Goal: Find contact information: Find contact information

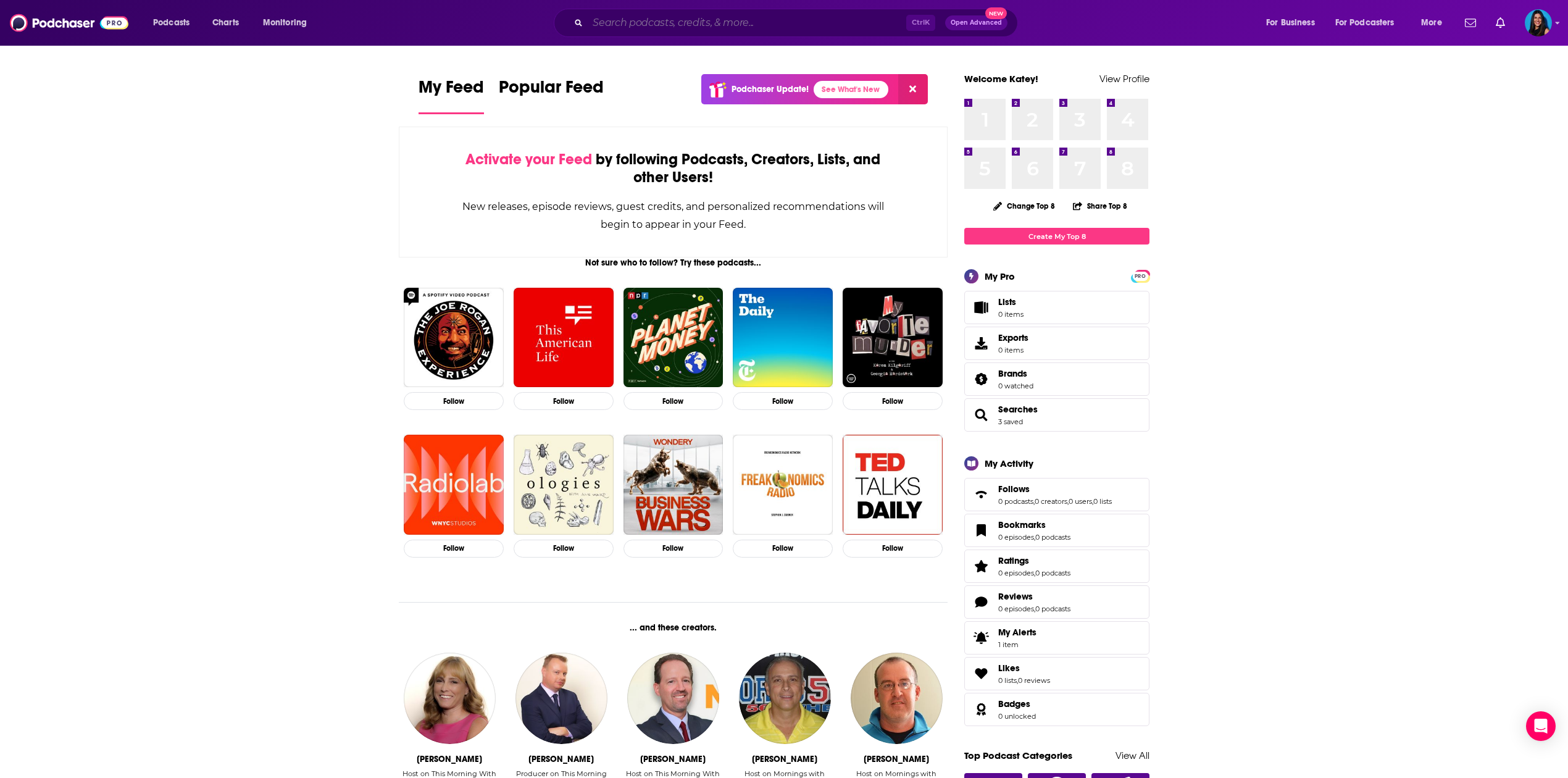
click at [700, 17] on input "Search podcasts, credits, & more..." at bounding box center [748, 23] width 319 height 20
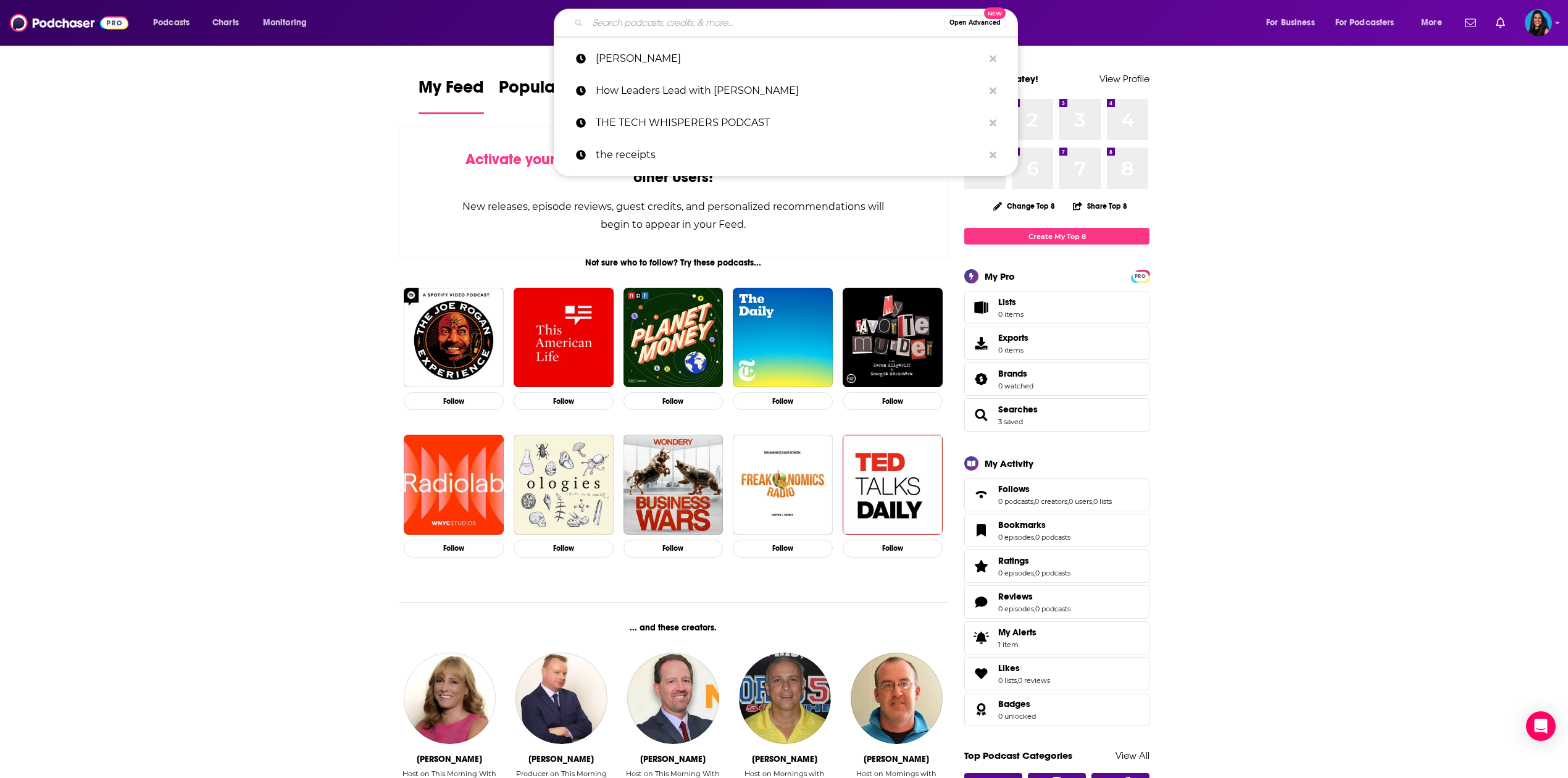
paste input "The SAF Podcast"
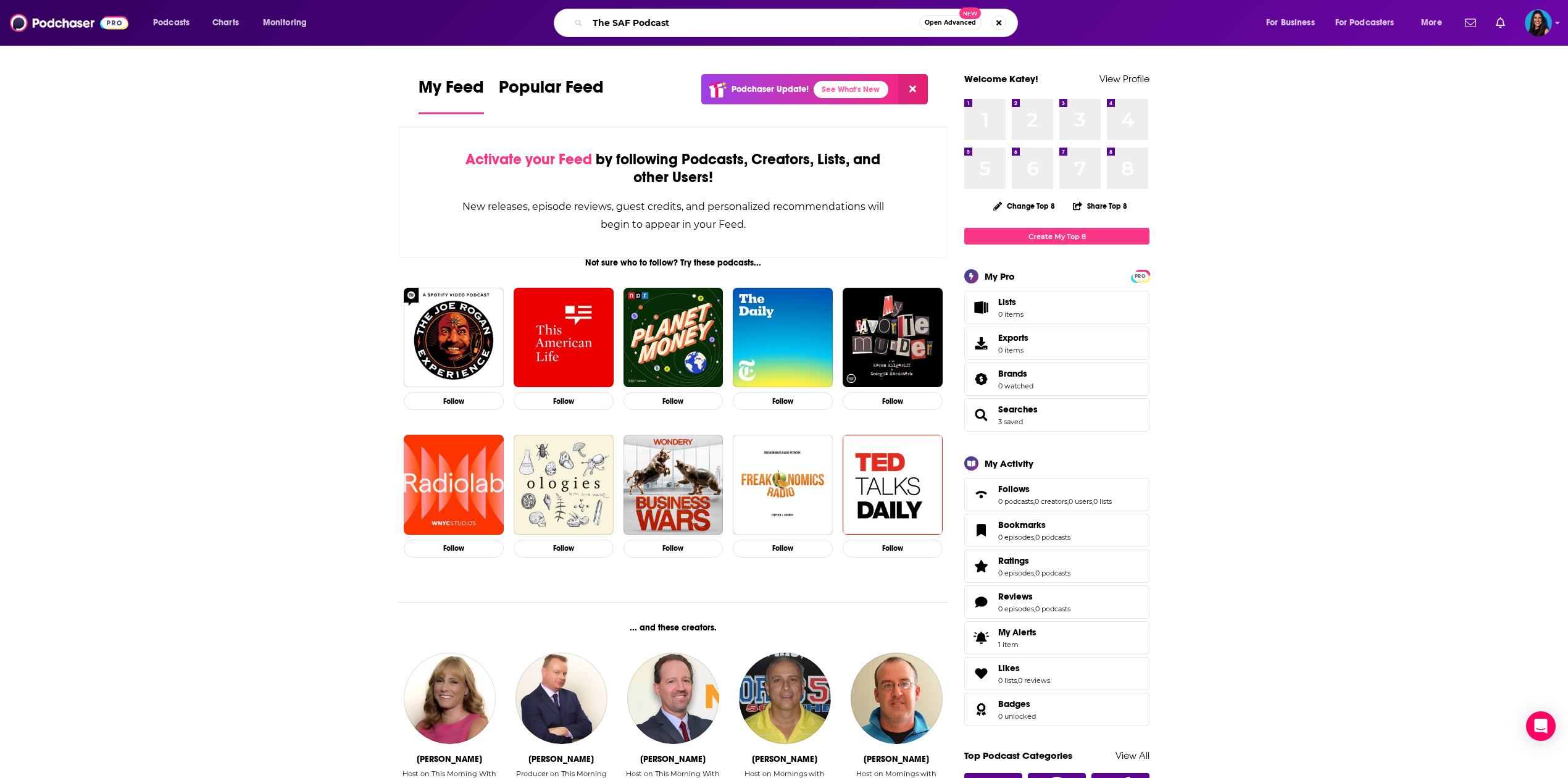
type input "The SAF Podcast"
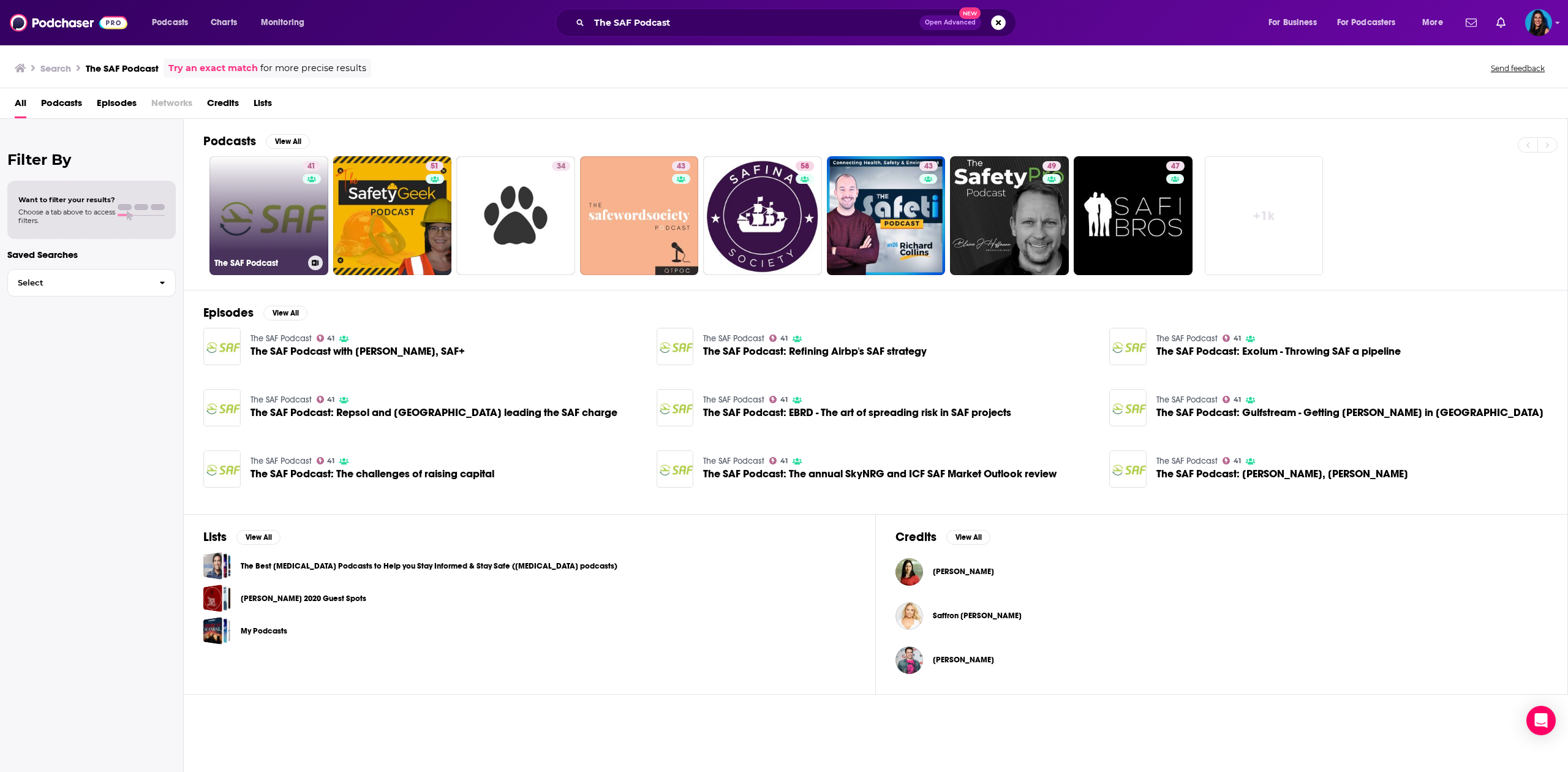
click at [277, 227] on link "41 The SAF Podcast" at bounding box center [268, 215] width 119 height 119
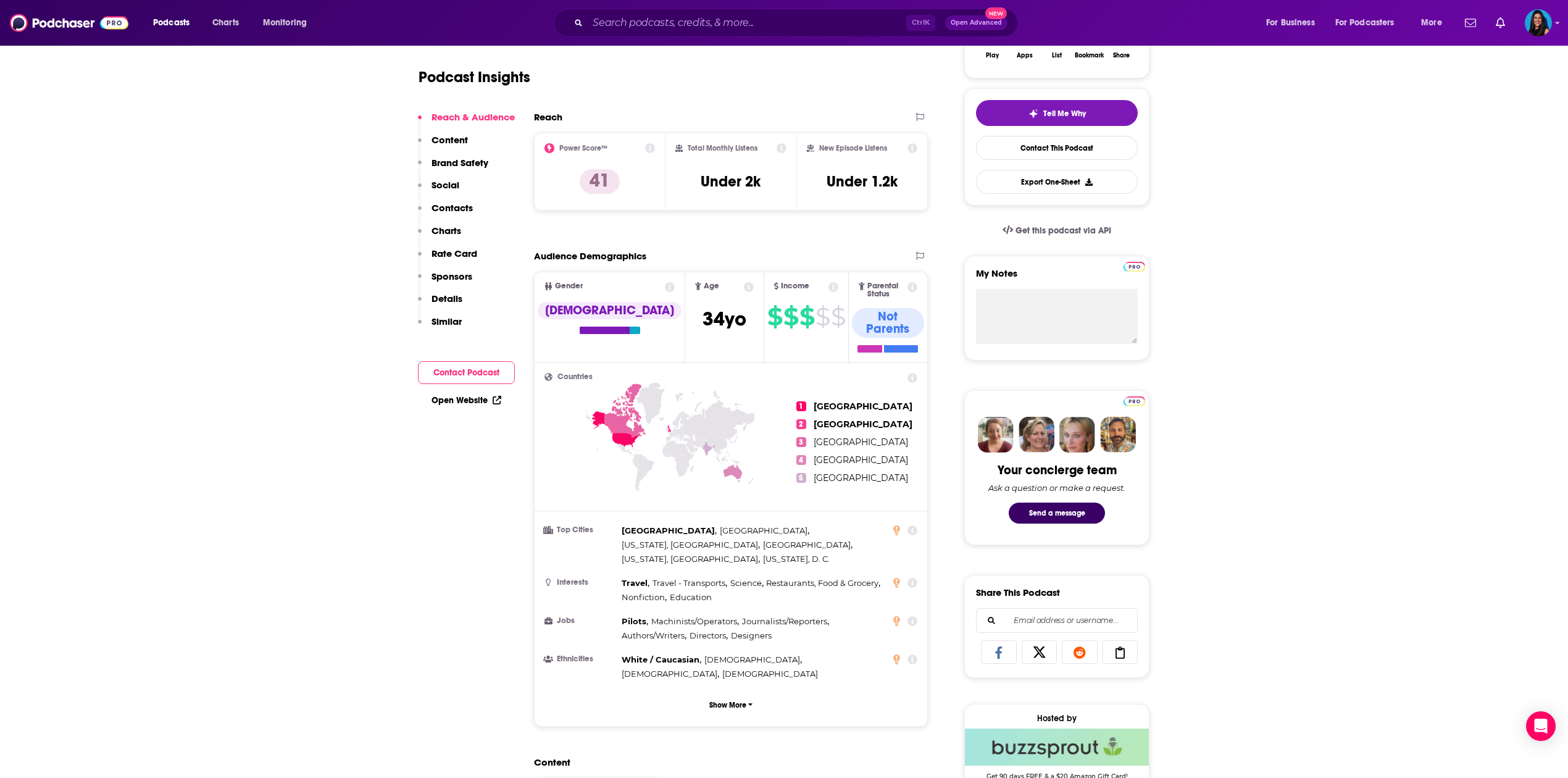
scroll to position [164, 0]
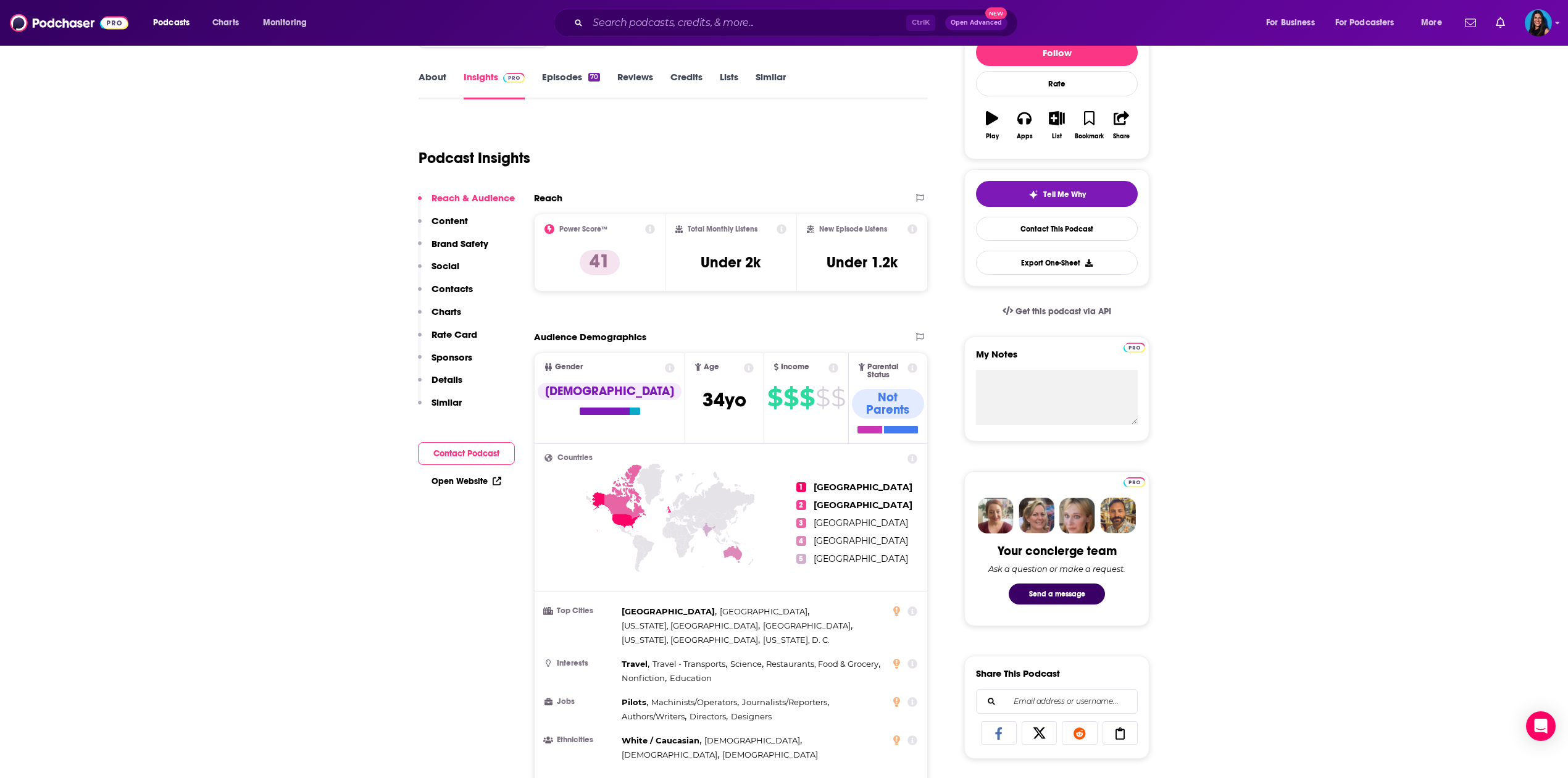
click at [440, 283] on p "Contacts" at bounding box center [452, 288] width 41 height 12
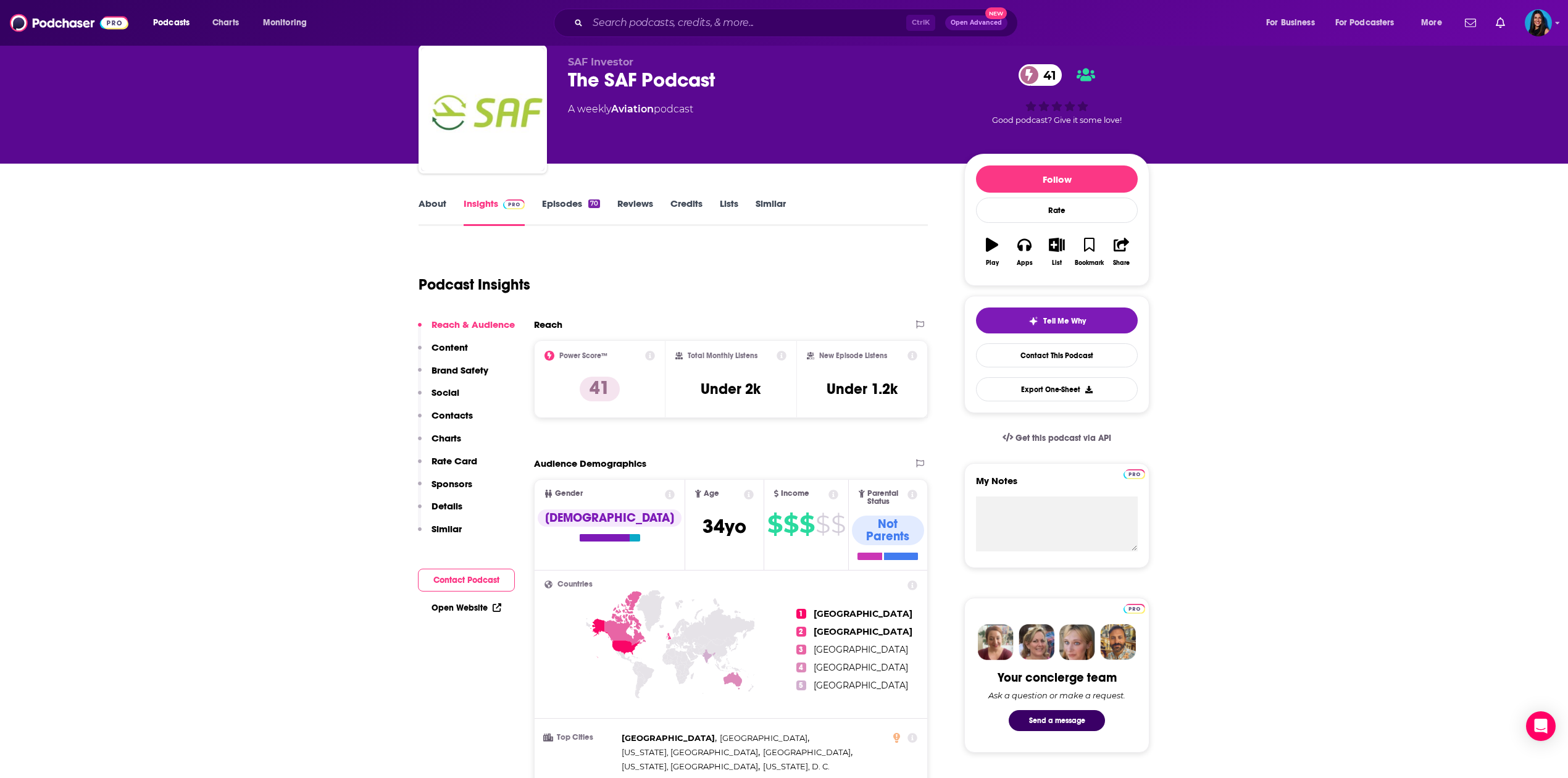
scroll to position [0, 0]
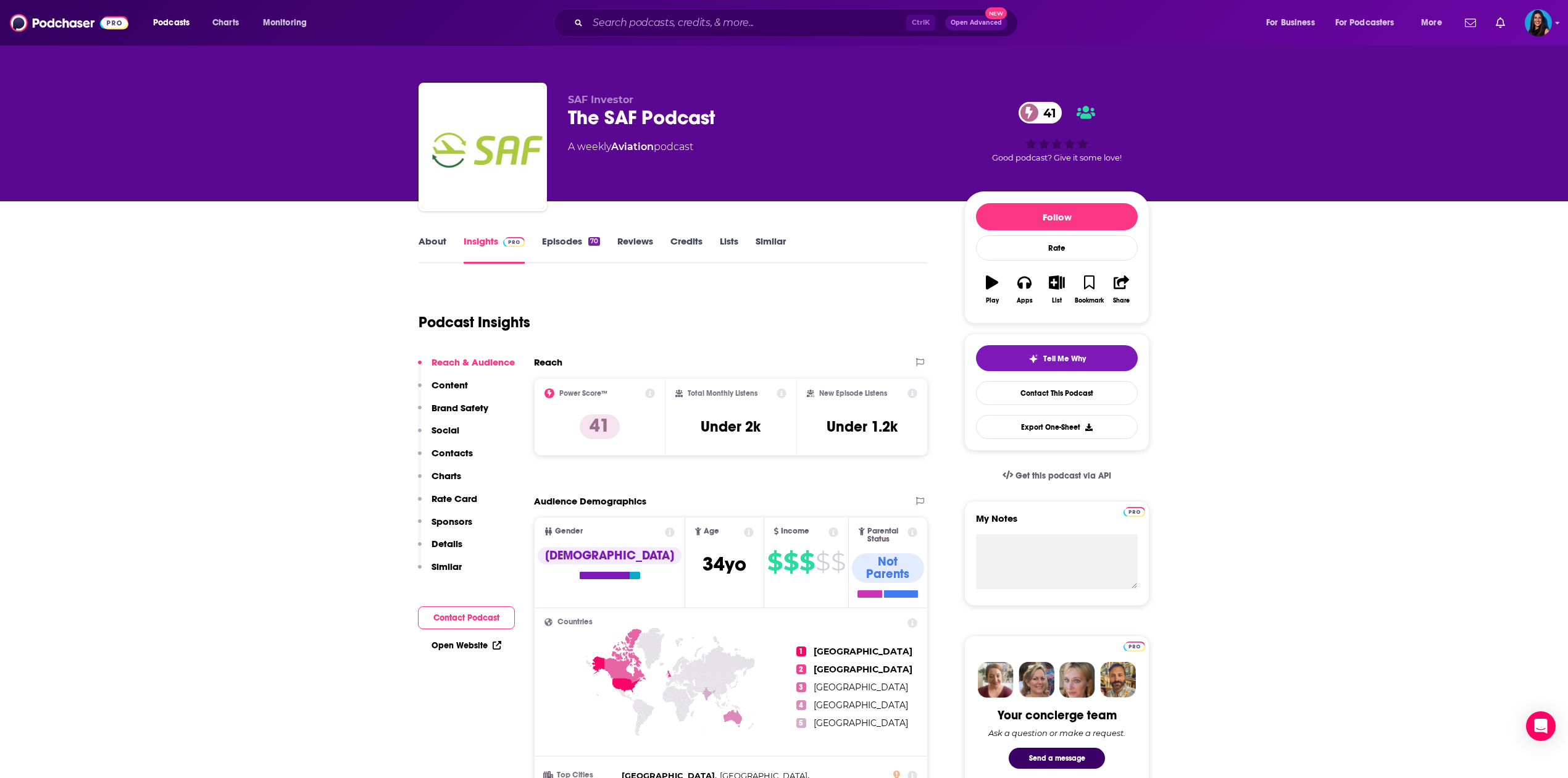
drag, startPoint x: 741, startPoint y: 142, endPoint x: 576, endPoint y: 121, distance: 166.3
click at [576, 121] on div "SAF Investor The SAF Podcast 41 A weekly Aviation podcast" at bounding box center [757, 143] width 376 height 99
click at [571, 121] on div "The SAF Podcast 41" at bounding box center [757, 117] width 376 height 24
click at [561, 112] on div "SAF Investor The SAF Podcast 41 A weekly Aviation podcast 41 Good podcast? Give…" at bounding box center [784, 149] width 731 height 133
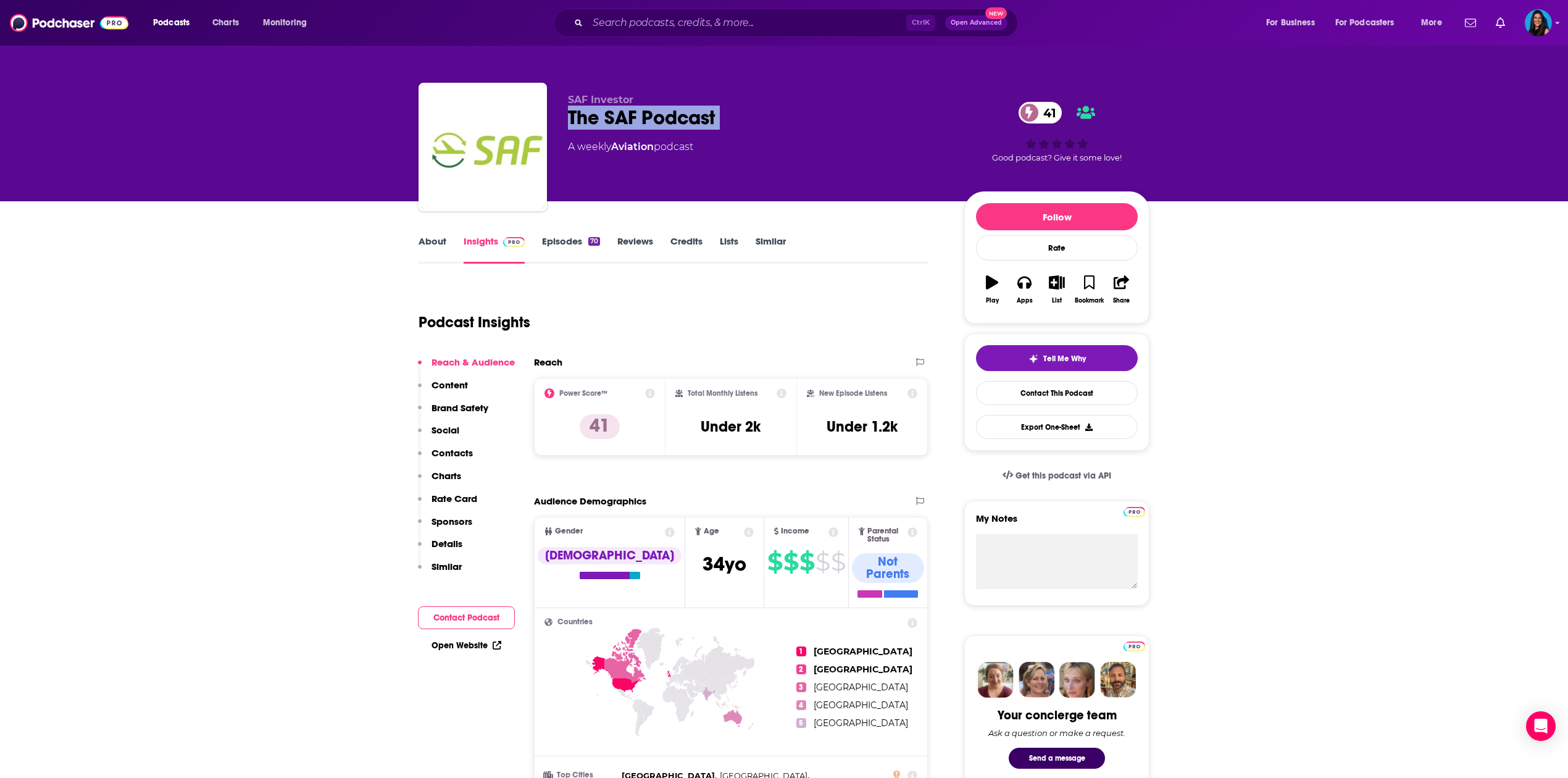
drag, startPoint x: 561, startPoint y: 112, endPoint x: 742, endPoint y: 111, distance: 181.0
click at [742, 111] on div "SAF Investor The SAF Podcast 41 A weekly Aviation podcast 41 Good podcast? Give…" at bounding box center [784, 149] width 731 height 133
copy div "The SAF Podcast 41"
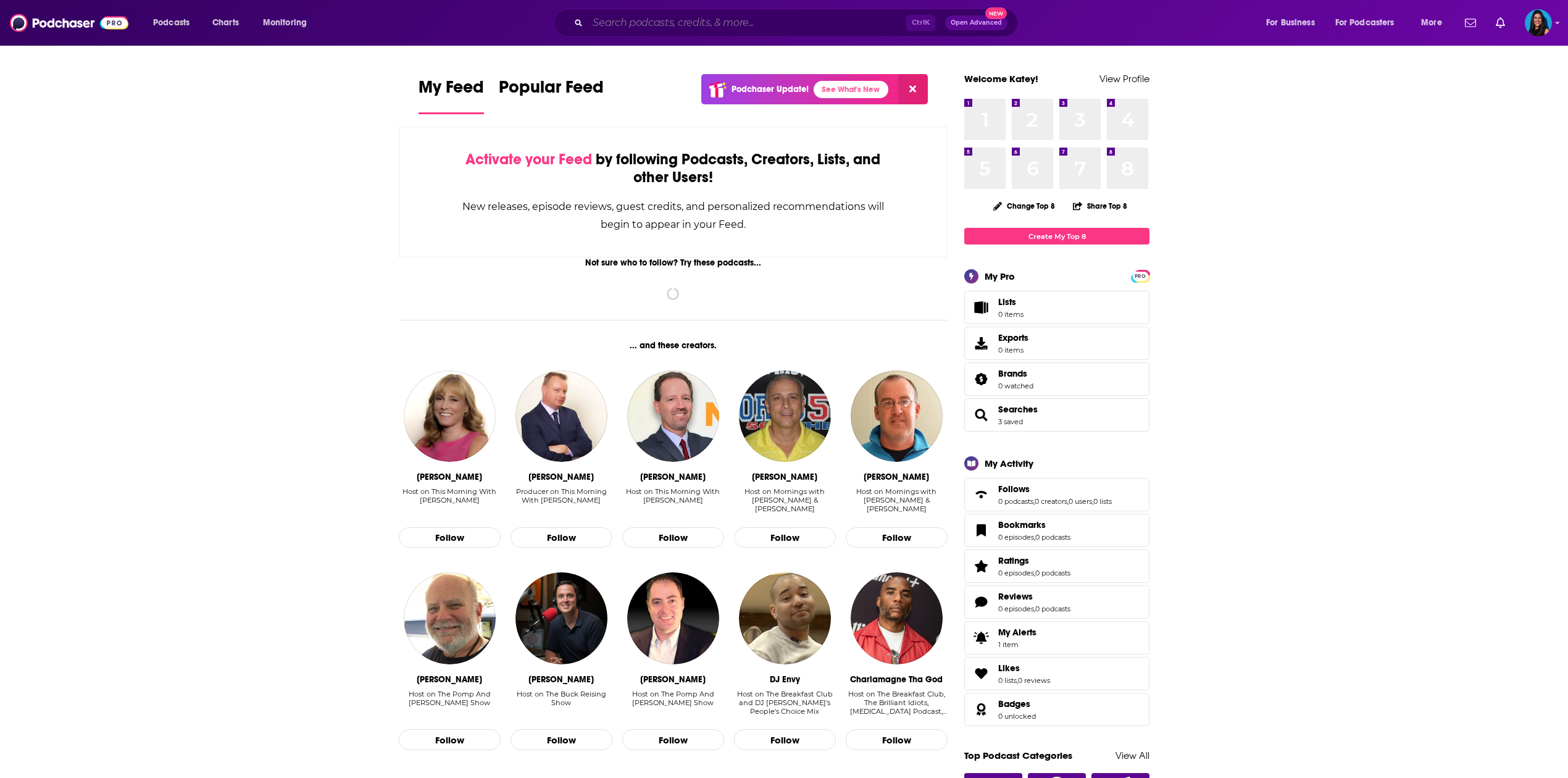
click at [673, 20] on input "Search podcasts, credits, & more..." at bounding box center [748, 23] width 319 height 20
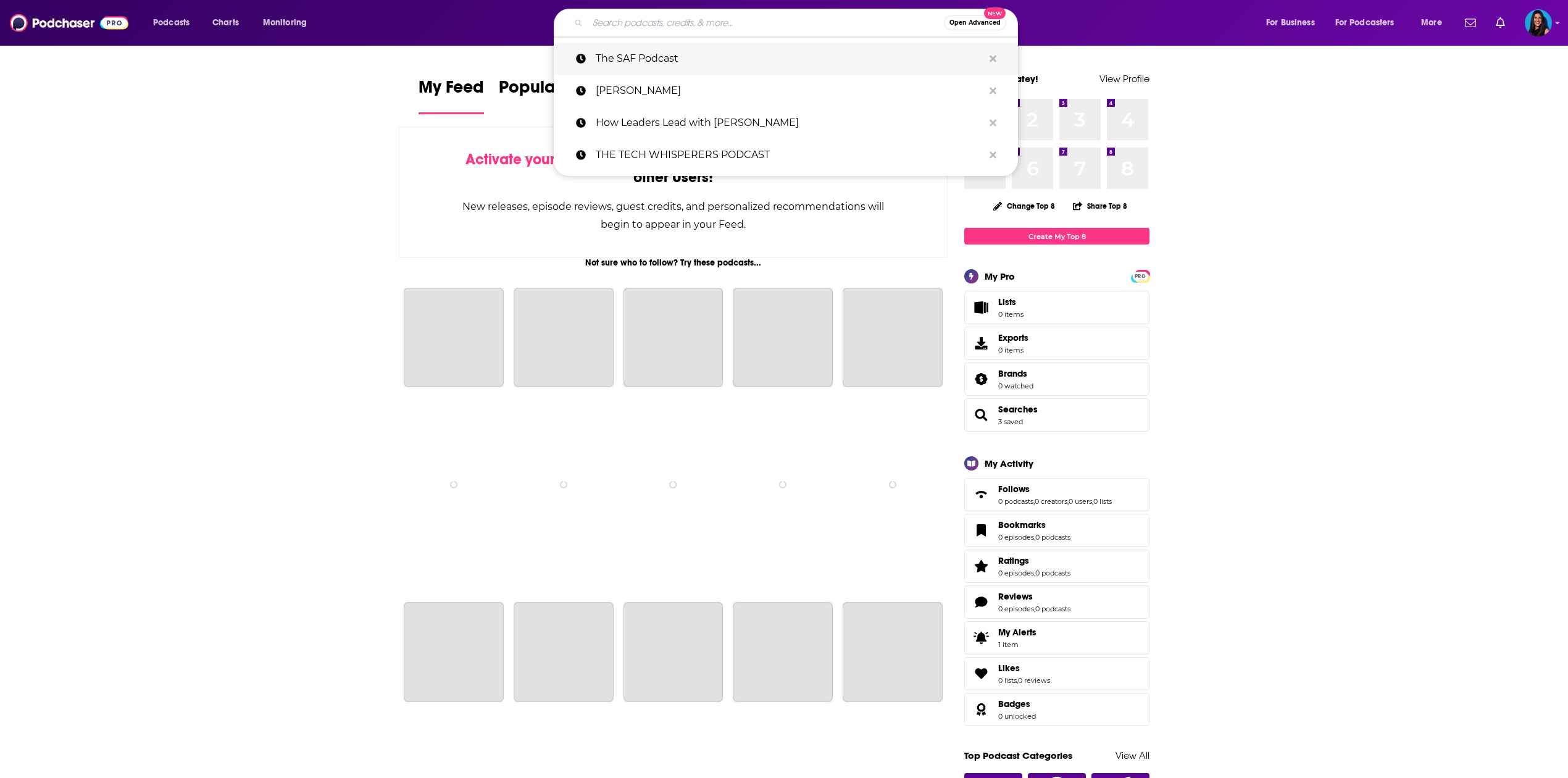
click at [665, 52] on p "The SAF Podcast" at bounding box center [790, 59] width 388 height 32
type input "The SAF Podcast"
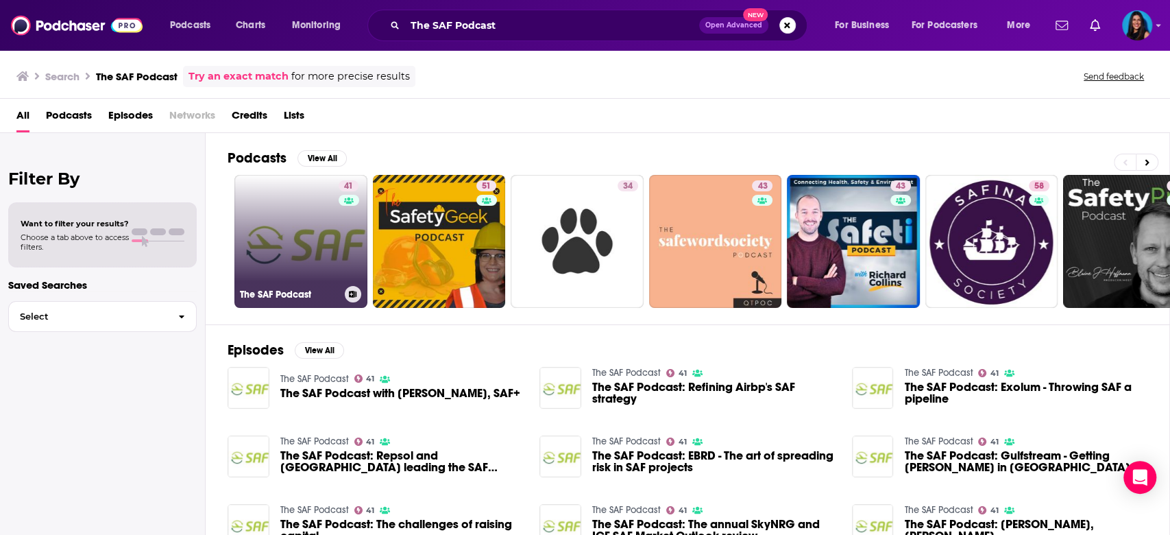
click at [282, 283] on link "41 The SAF Podcast" at bounding box center [300, 241] width 133 height 133
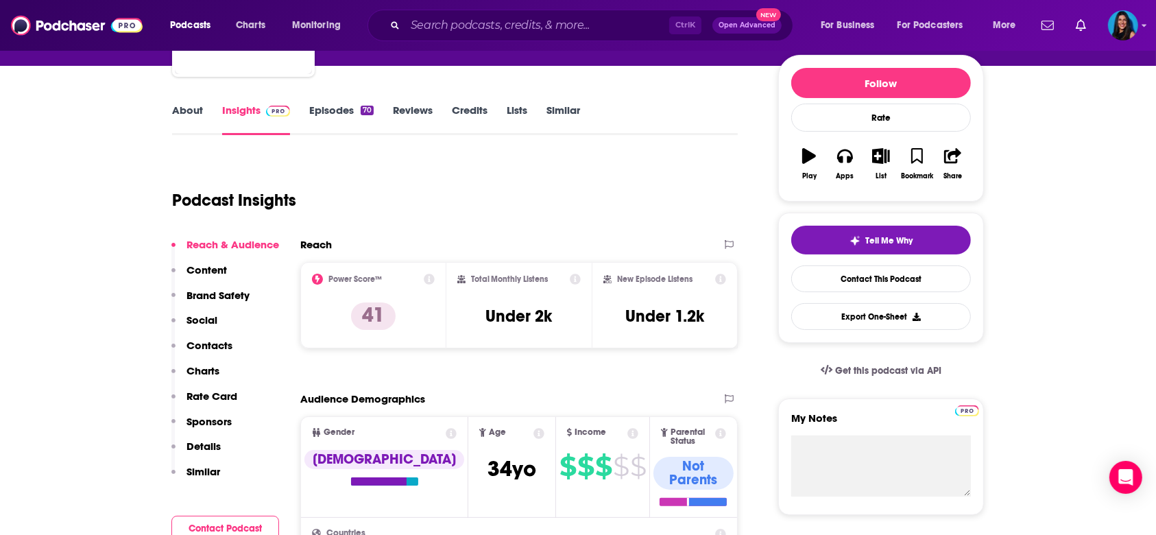
scroll to position [274, 0]
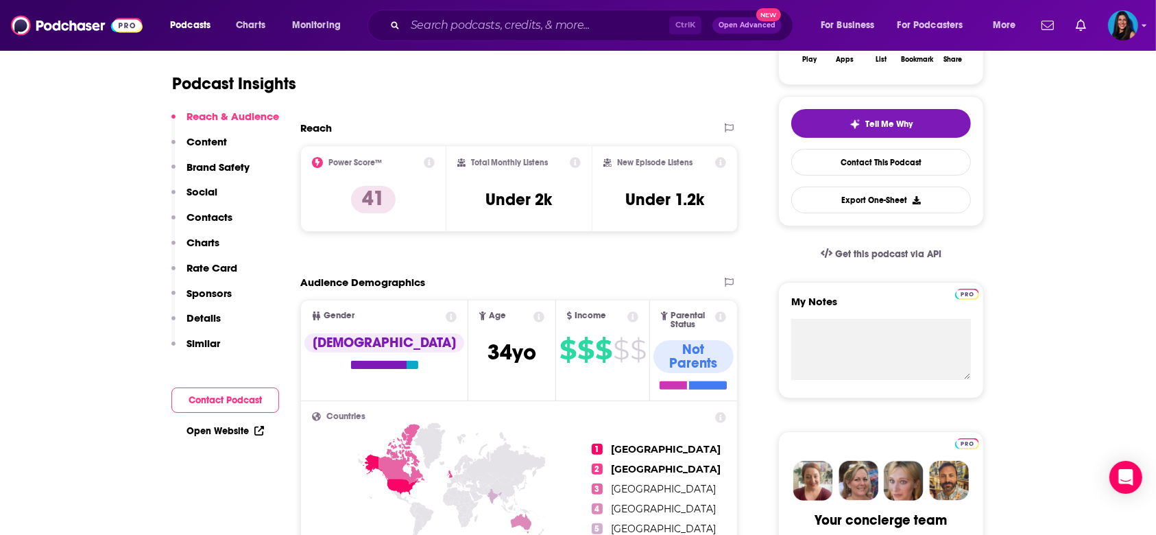
click at [485, 36] on div "Ctrl K Open Advanced New" at bounding box center [580, 26] width 426 height 32
click at [487, 29] on input "Search podcasts, credits, & more..." at bounding box center [537, 25] width 264 height 22
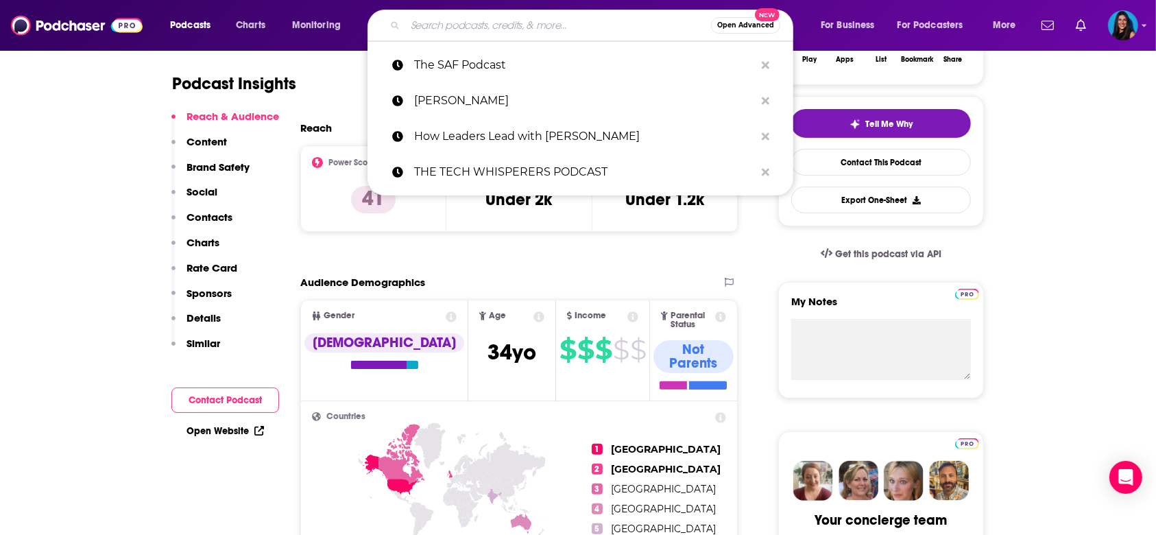
paste input "Sustainability in the Air"
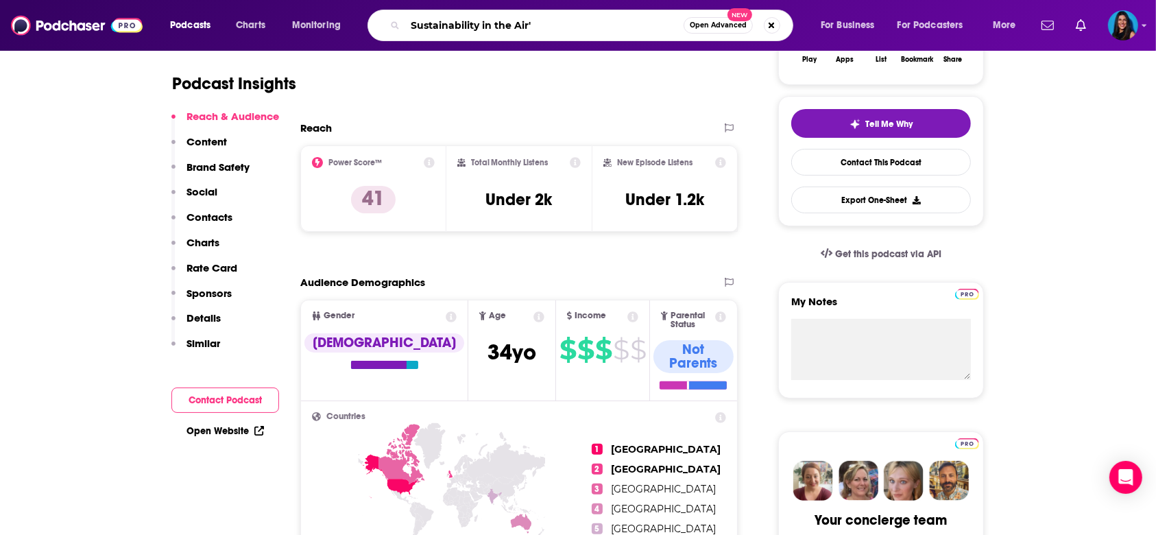
type input "Sustainability in the Air"
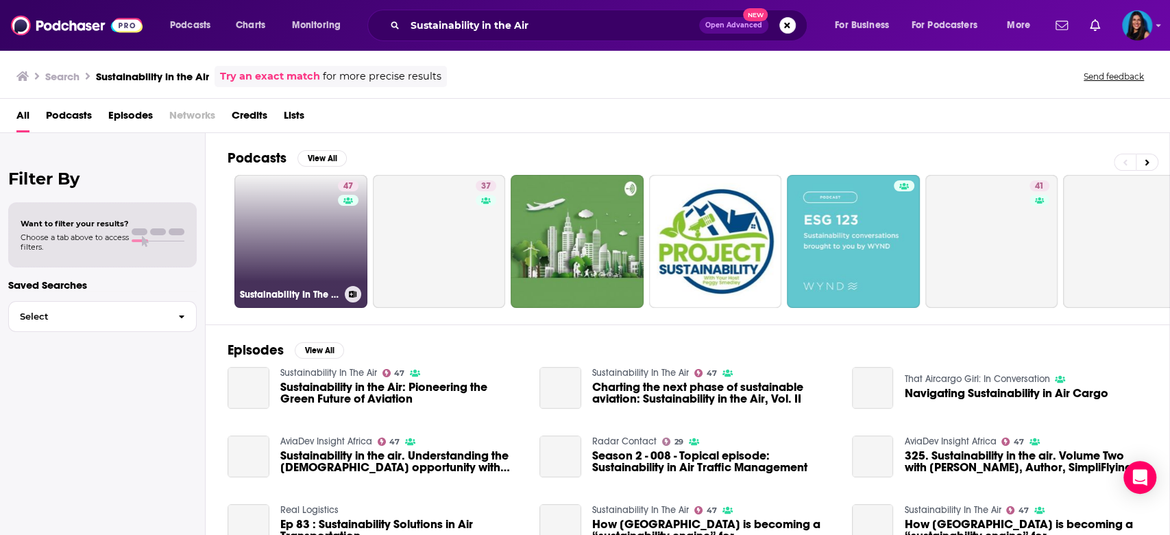
click at [299, 289] on h3 "Sustainability In The Air" at bounding box center [289, 295] width 99 height 12
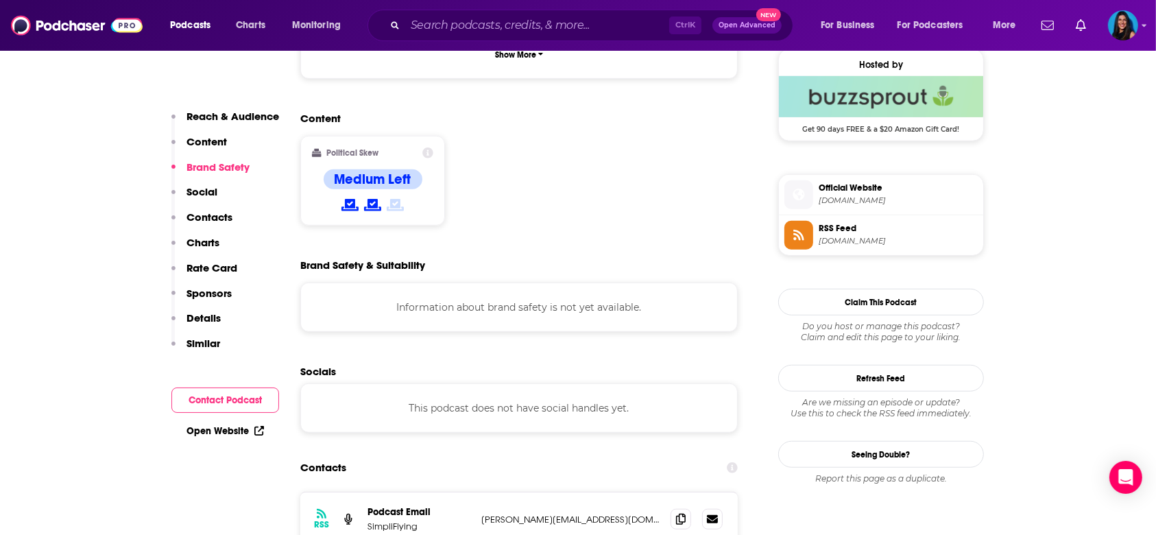
scroll to position [1279, 0]
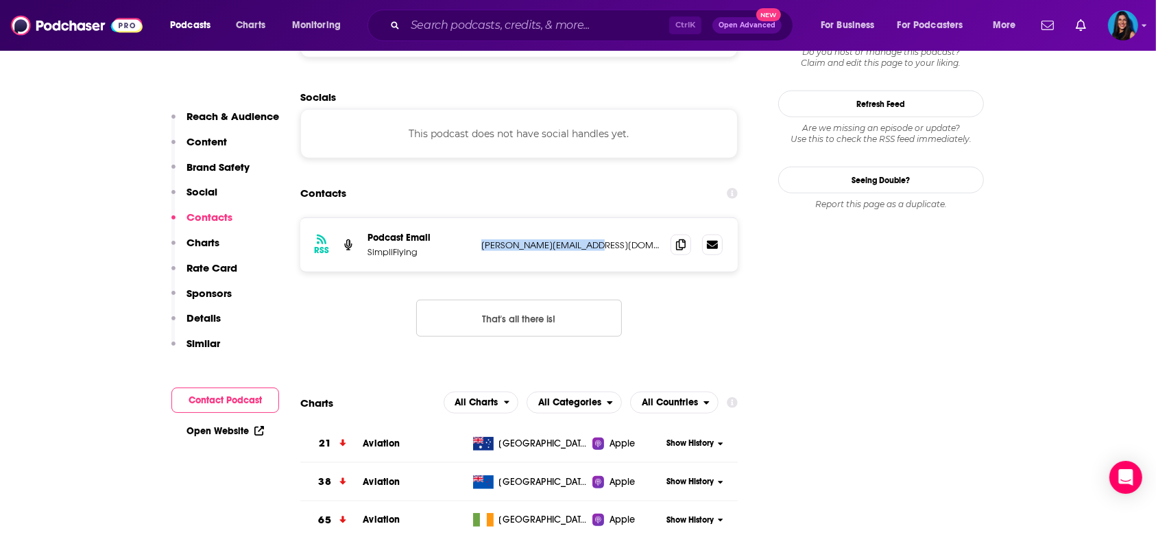
drag, startPoint x: 590, startPoint y: 195, endPoint x: 480, endPoint y: 191, distance: 109.7
click at [480, 218] on div "RSS Podcast Email SimpliFlying [PERSON_NAME][EMAIL_ADDRESS][DOMAIN_NAME] [PERSO…" at bounding box center [518, 244] width 437 height 53
copy p "[PERSON_NAME][EMAIL_ADDRESS][DOMAIN_NAME]"
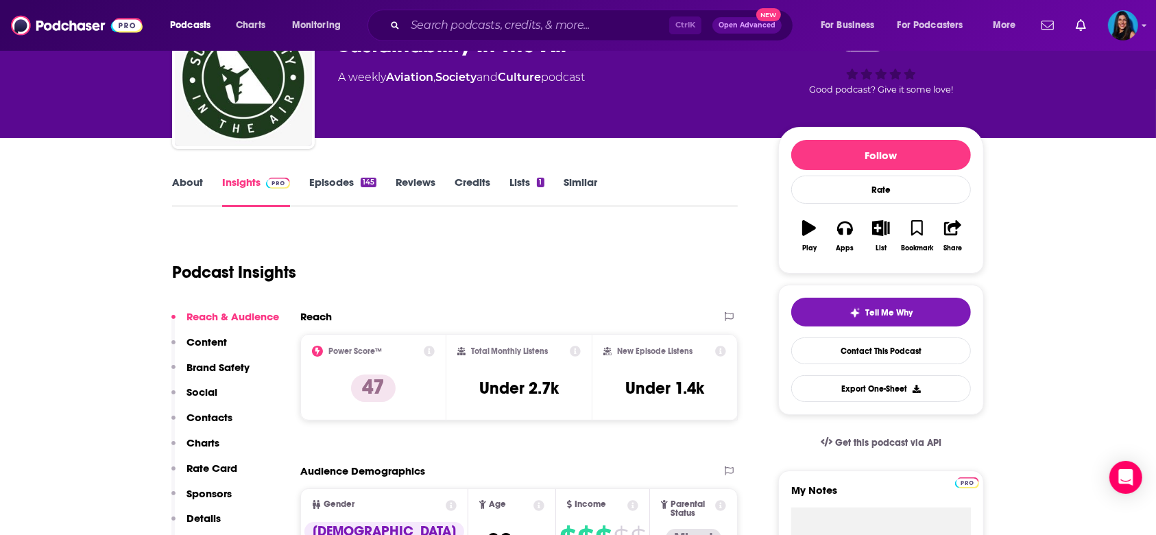
scroll to position [0, 0]
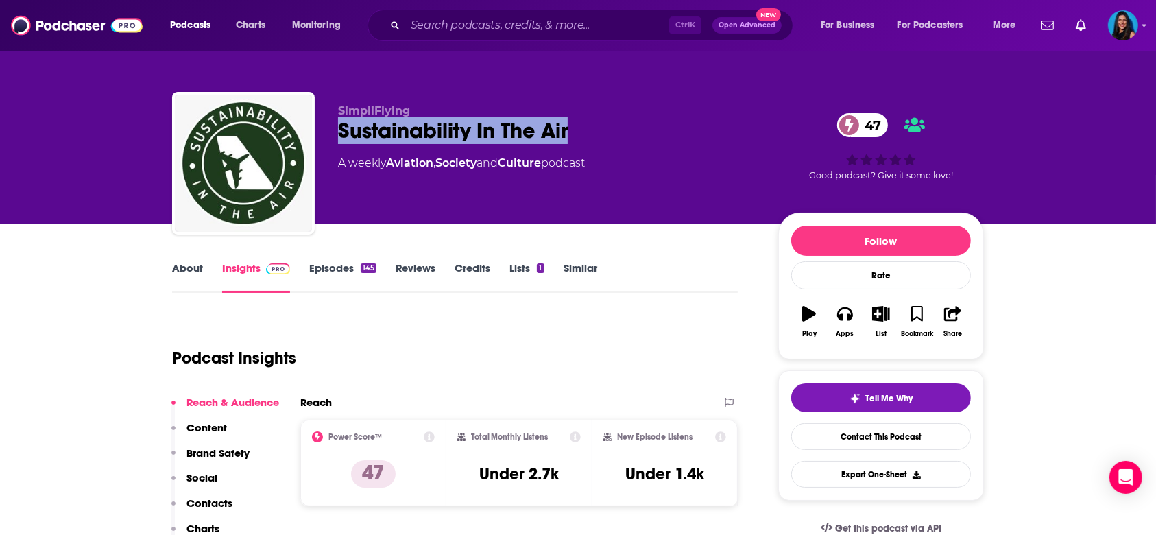
drag, startPoint x: 576, startPoint y: 128, endPoint x: 333, endPoint y: 125, distance: 243.4
click at [333, 125] on div "SimpliFlying Sustainability In The Air 47 A weekly Aviation , Society and Cultu…" at bounding box center [578, 166] width 812 height 148
copy h2 "Sustainability In The Air"
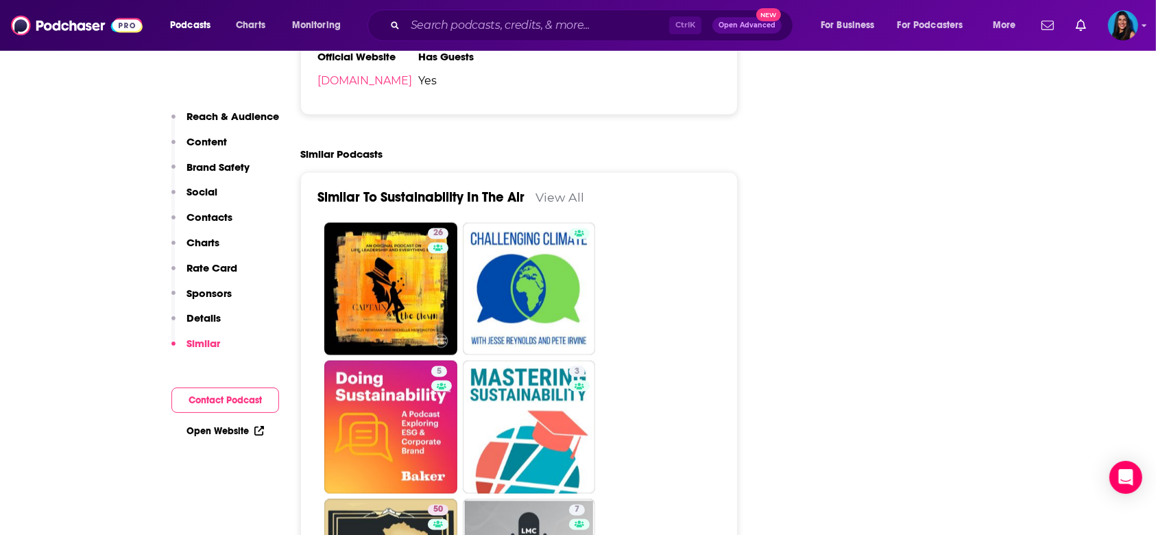
scroll to position [2285, 0]
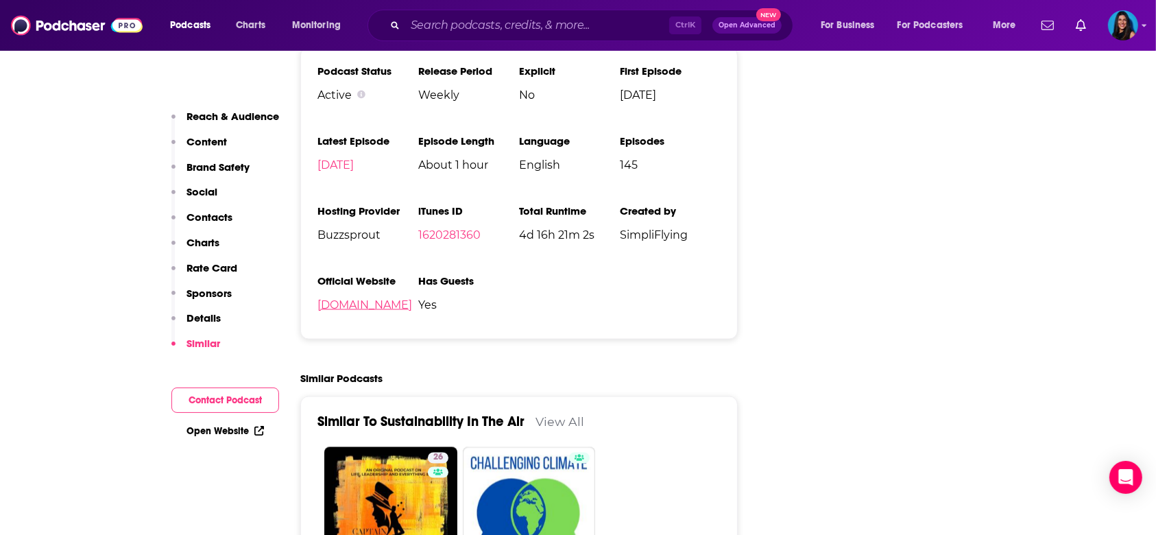
click at [412, 298] on link "[DOMAIN_NAME]" at bounding box center [364, 304] width 95 height 13
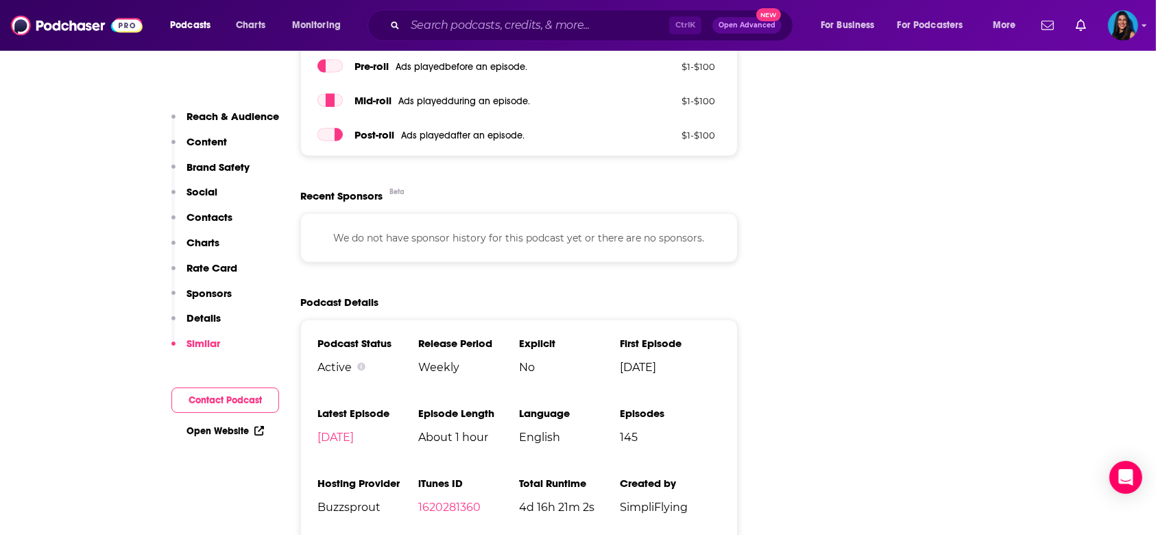
scroll to position [2011, 0]
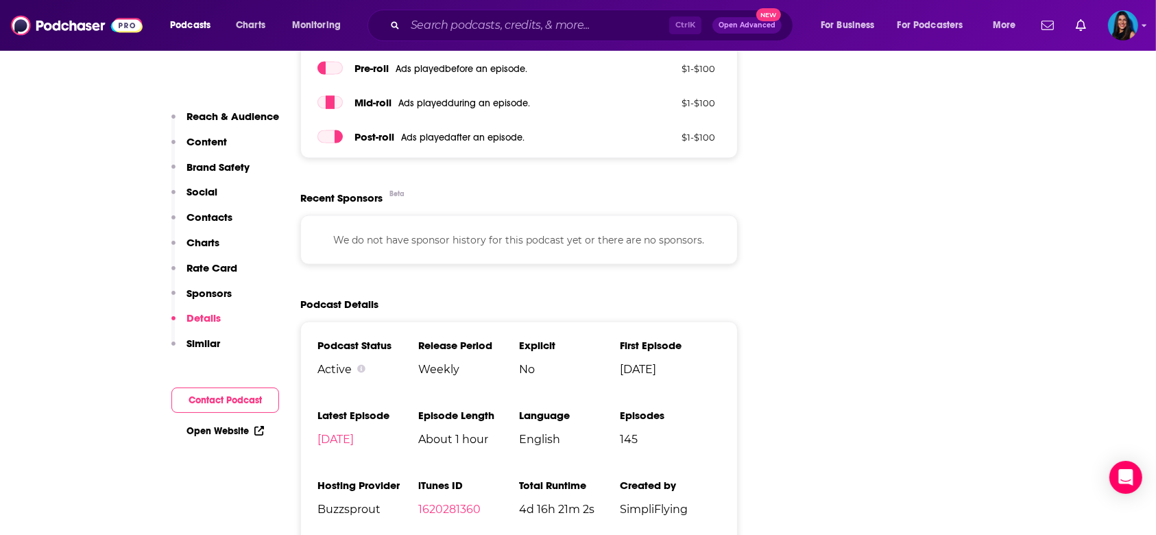
click at [204, 236] on p "Charts" at bounding box center [202, 242] width 33 height 13
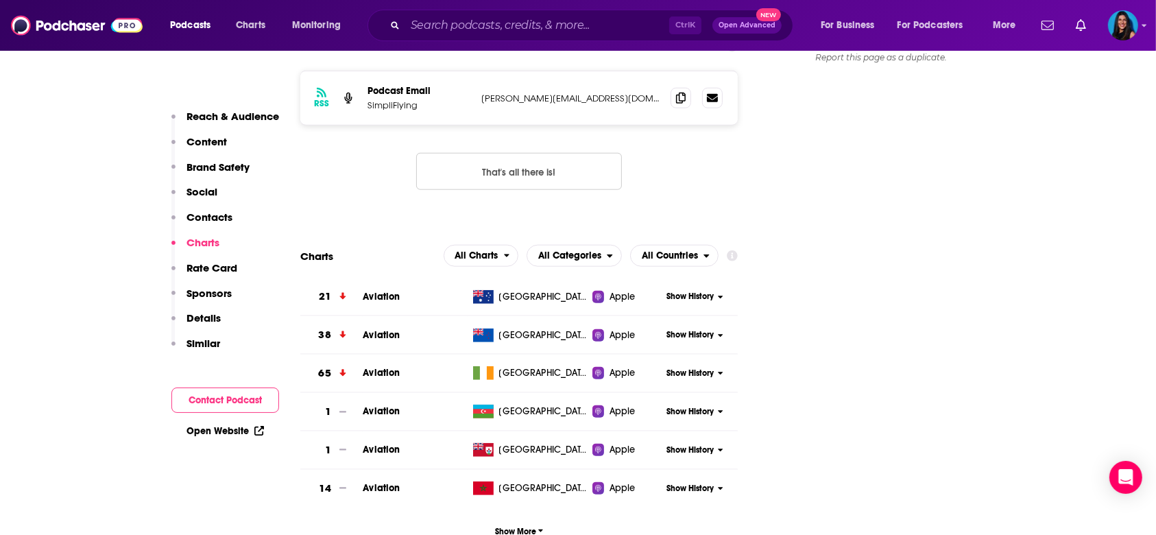
click at [206, 208] on button "Social" at bounding box center [194, 197] width 46 height 25
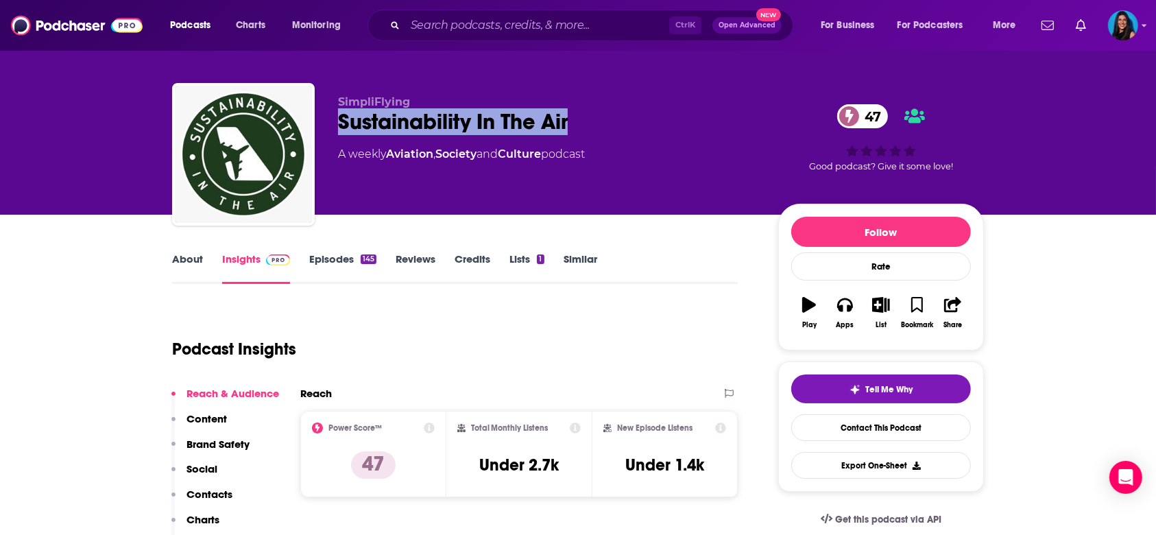
scroll to position [0, 0]
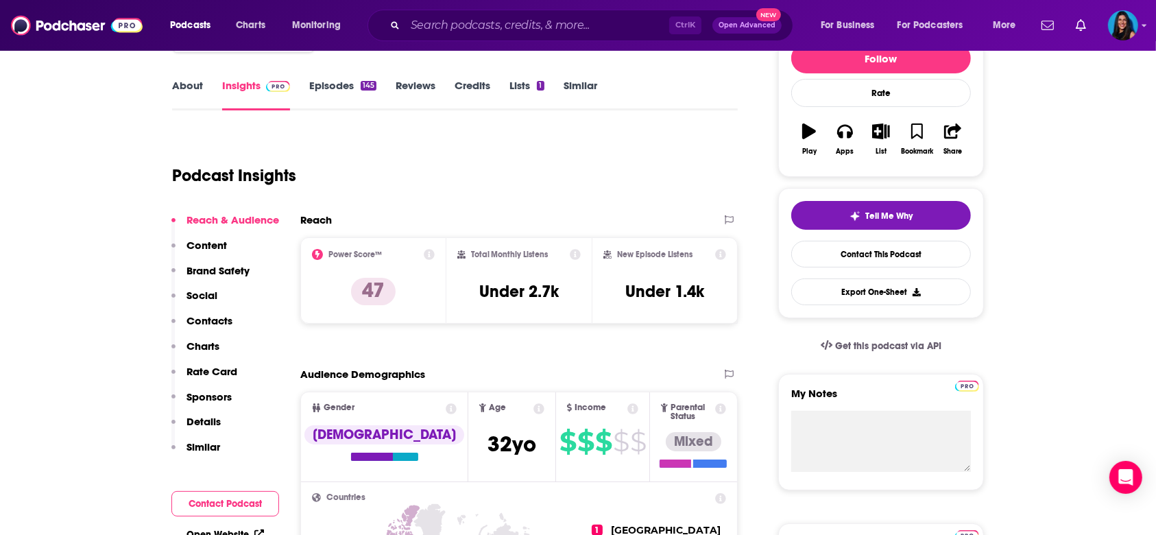
click at [191, 315] on p "Contacts" at bounding box center [209, 320] width 46 height 13
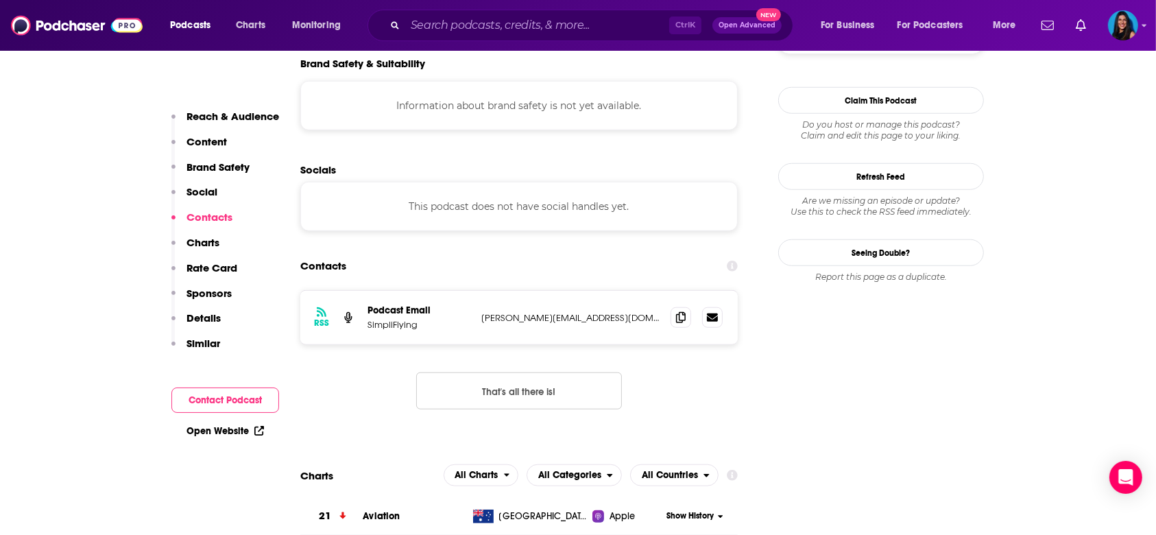
scroll to position [1216, 0]
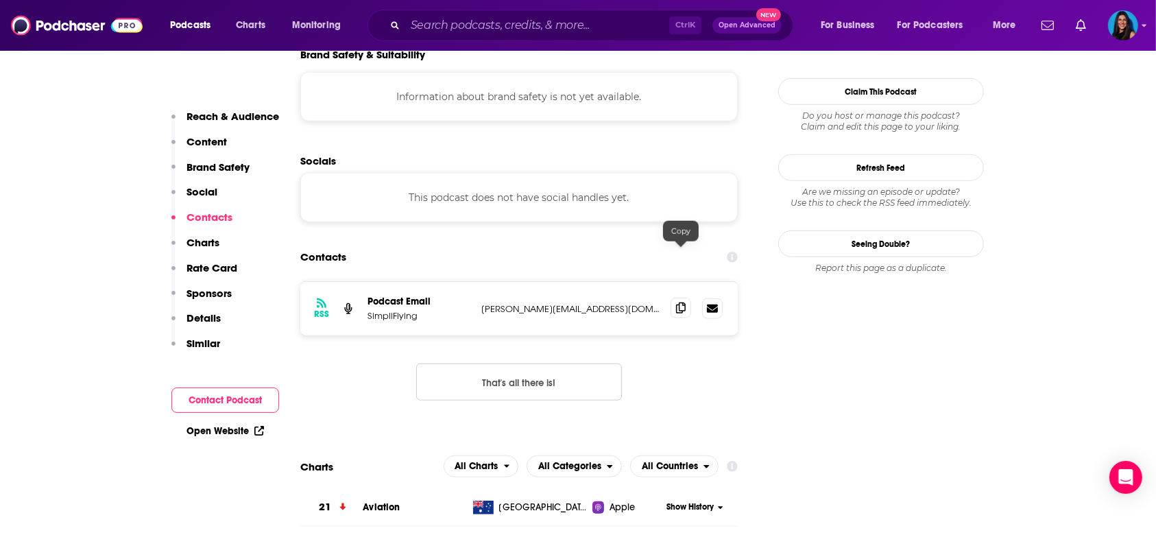
click at [674, 298] on span at bounding box center [680, 308] width 21 height 21
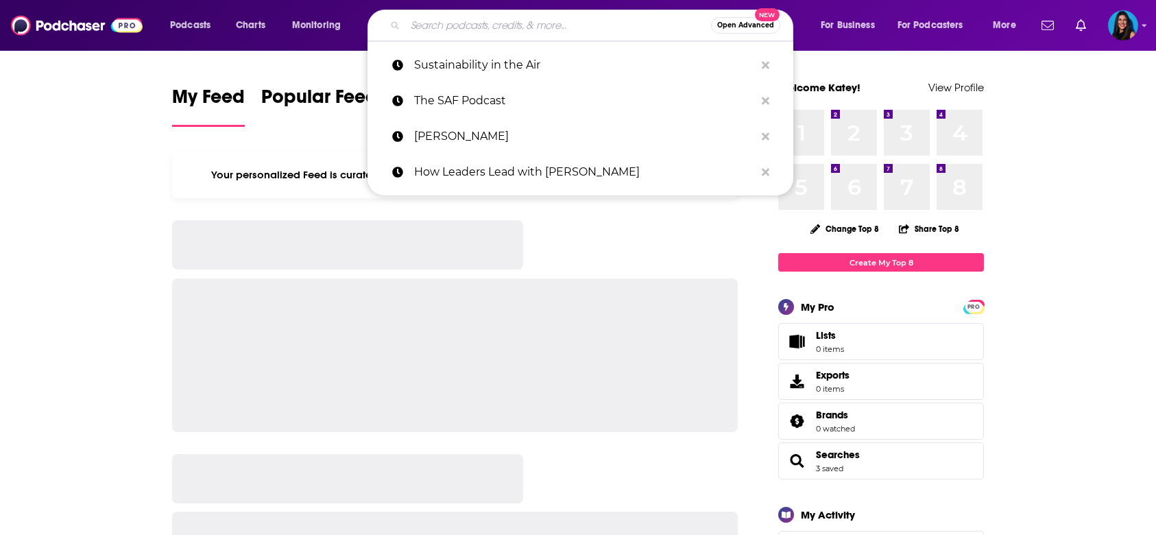
click at [463, 34] on input "Search podcasts, credits, & more..." at bounding box center [558, 25] width 306 height 22
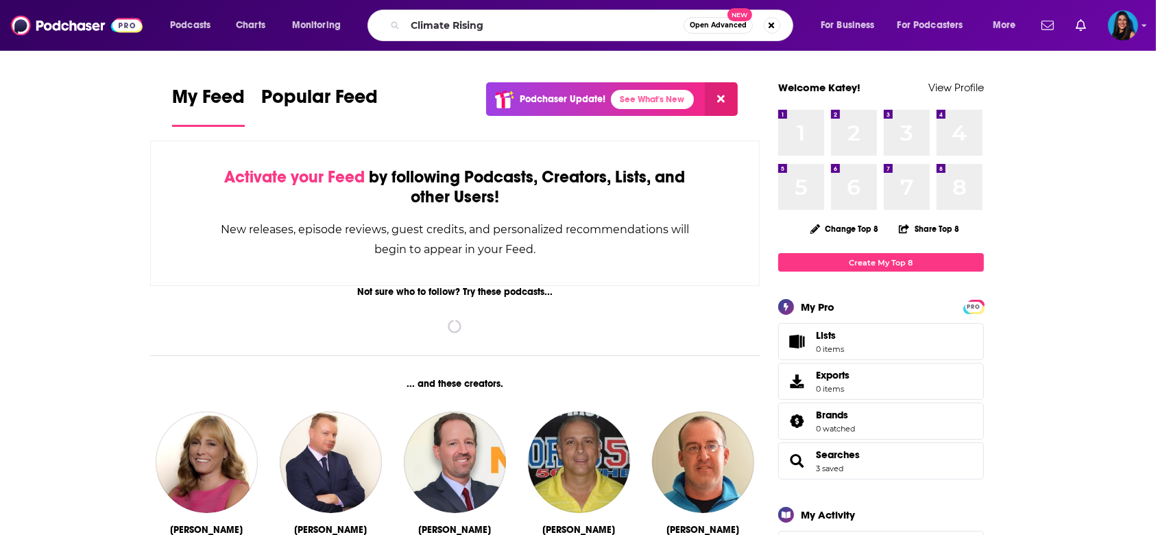
type input "Climate Rising"
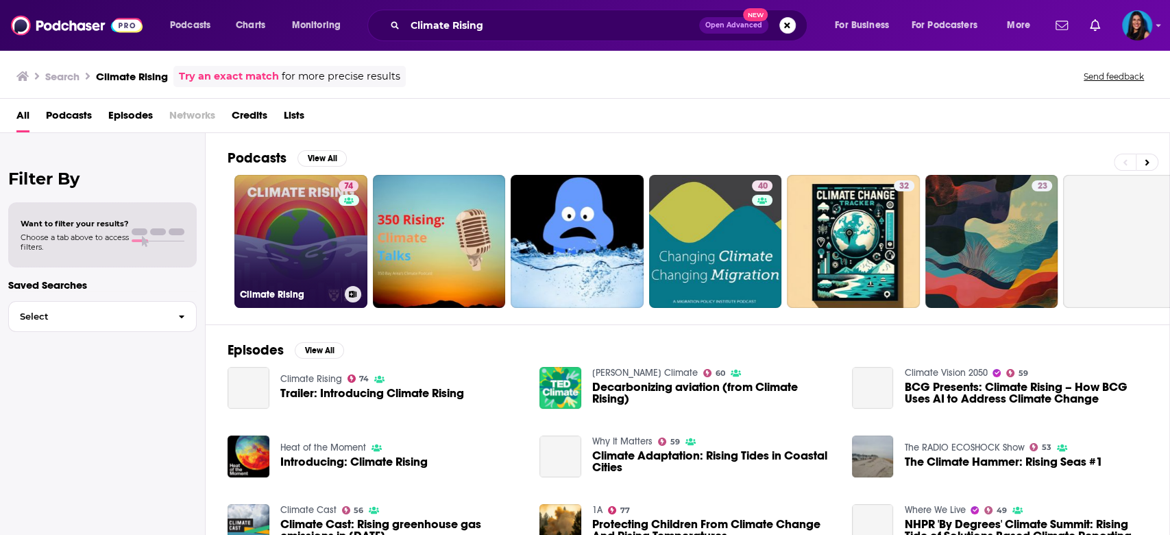
click at [280, 245] on link "74 Climate Rising" at bounding box center [300, 241] width 133 height 133
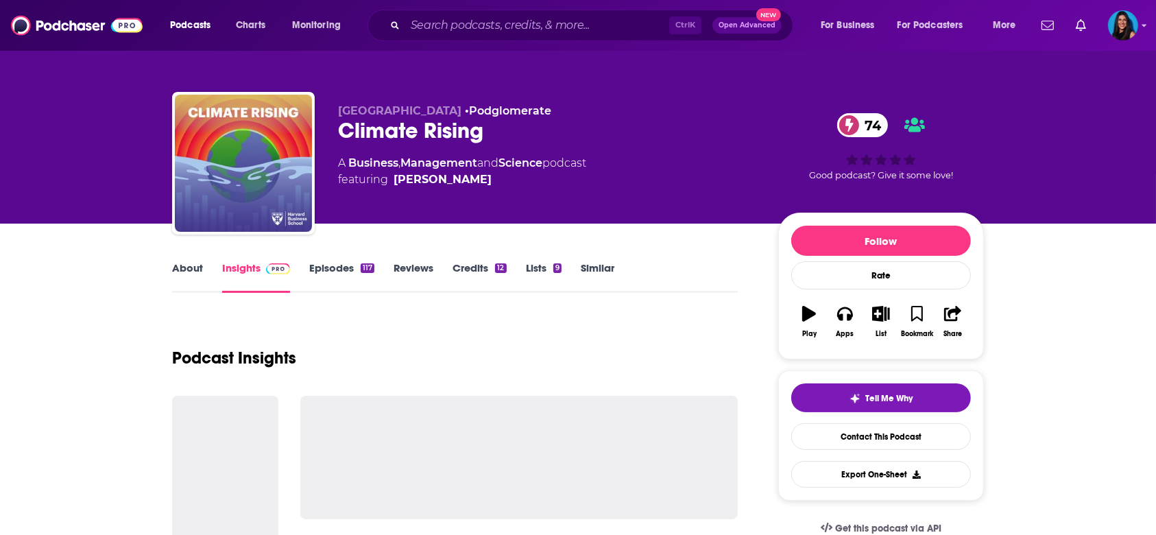
drag, startPoint x: 459, startPoint y: 169, endPoint x: 559, endPoint y: 185, distance: 101.4
click at [394, 176] on span "featuring Rebekah Emanuel" at bounding box center [462, 179] width 248 height 16
click at [559, 185] on span "featuring Rebekah Emanuel" at bounding box center [462, 179] width 248 height 16
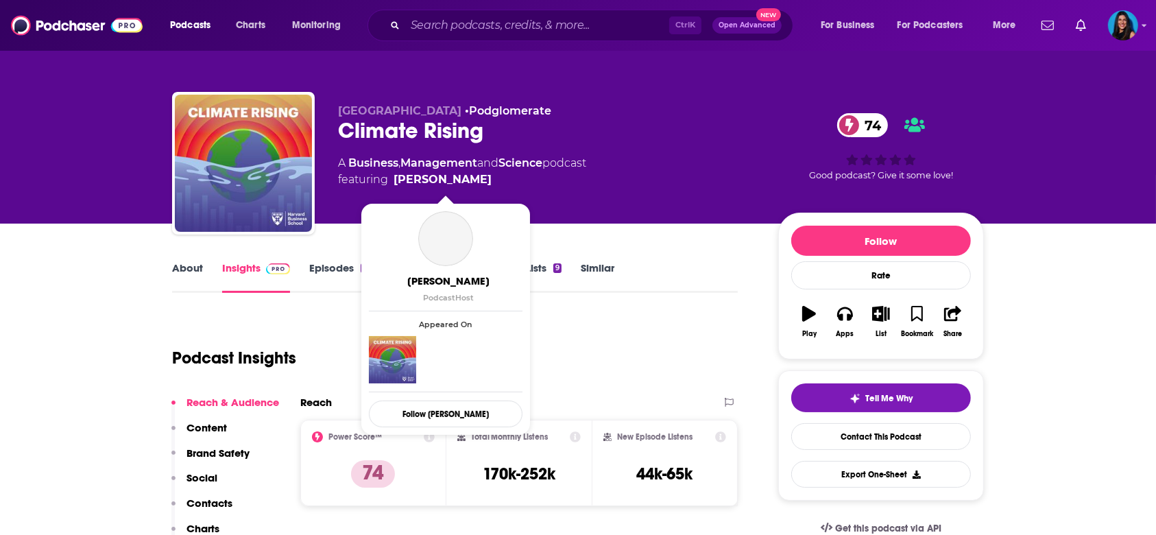
drag, startPoint x: 488, startPoint y: 180, endPoint x: 506, endPoint y: 189, distance: 19.9
click at [506, 189] on div "Harvard Business School • Podglomerate Climate Rising 74 A Business , Managemen…" at bounding box center [547, 159] width 418 height 110
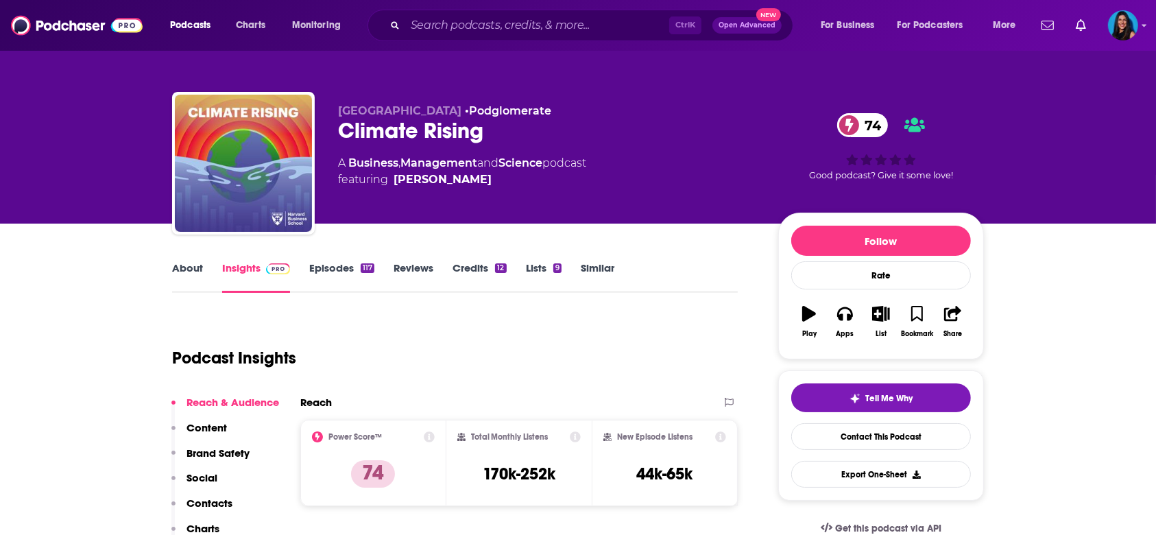
copy span "Rebekah Emanuel"
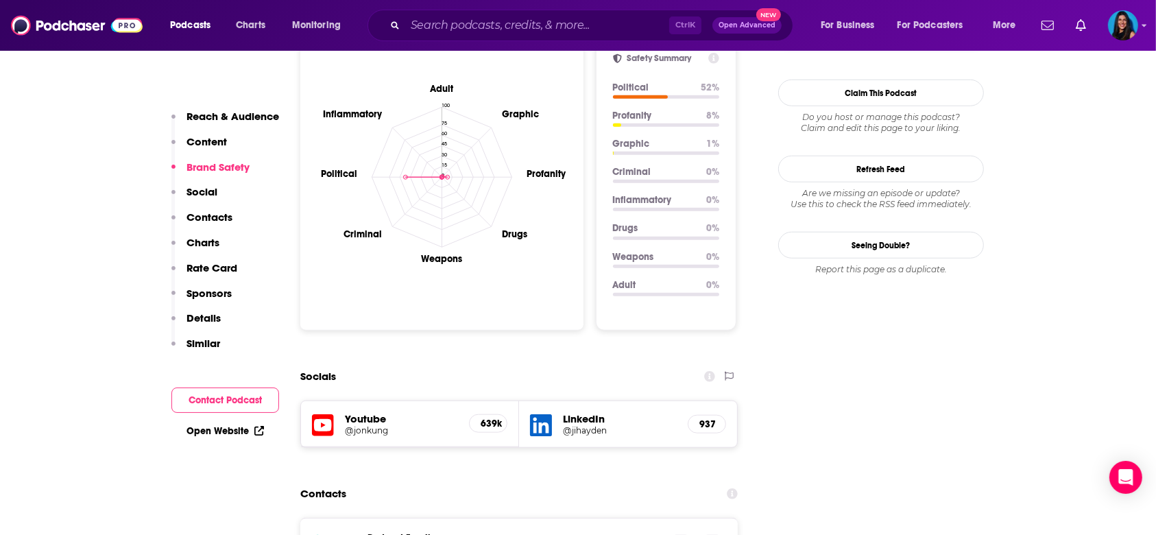
scroll to position [1371, 0]
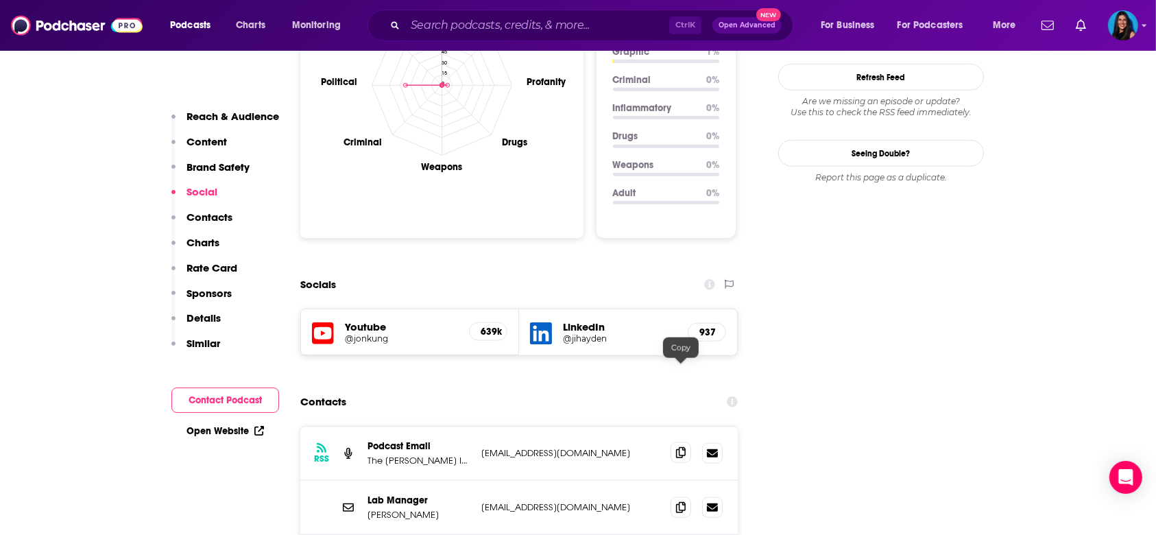
click at [673, 442] on span at bounding box center [680, 452] width 21 height 21
click at [493, 27] on input "Search podcasts, credits, & more..." at bounding box center [537, 25] width 264 height 22
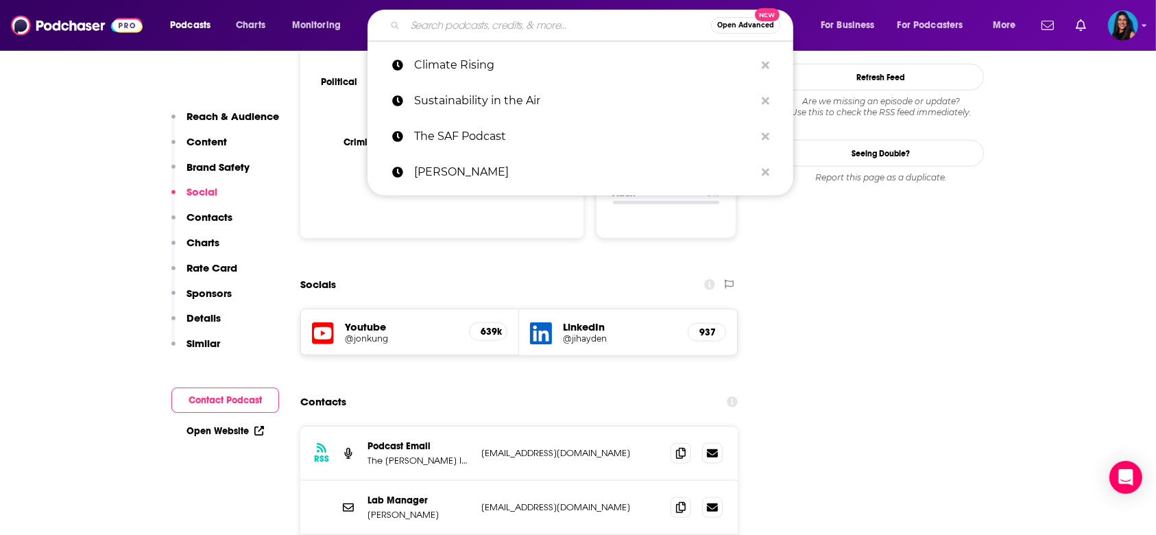
paste input "Aviation Week's Check 6 Podcast"
type input "Aviation Week's Check 6 Podcast"
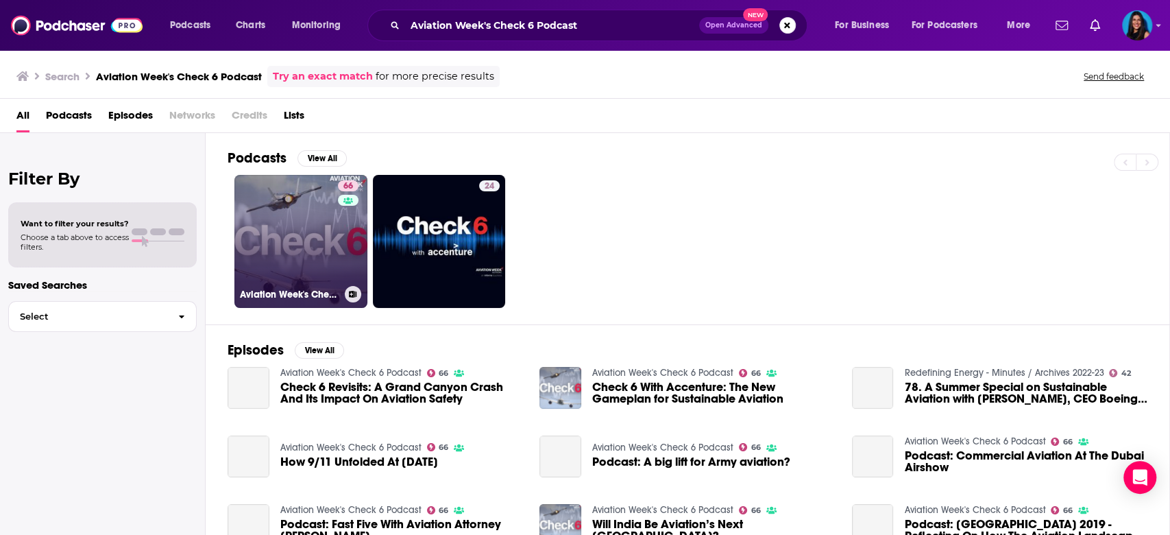
click at [282, 242] on link "66 Aviation Week's Check 6 Podcast" at bounding box center [300, 241] width 133 height 133
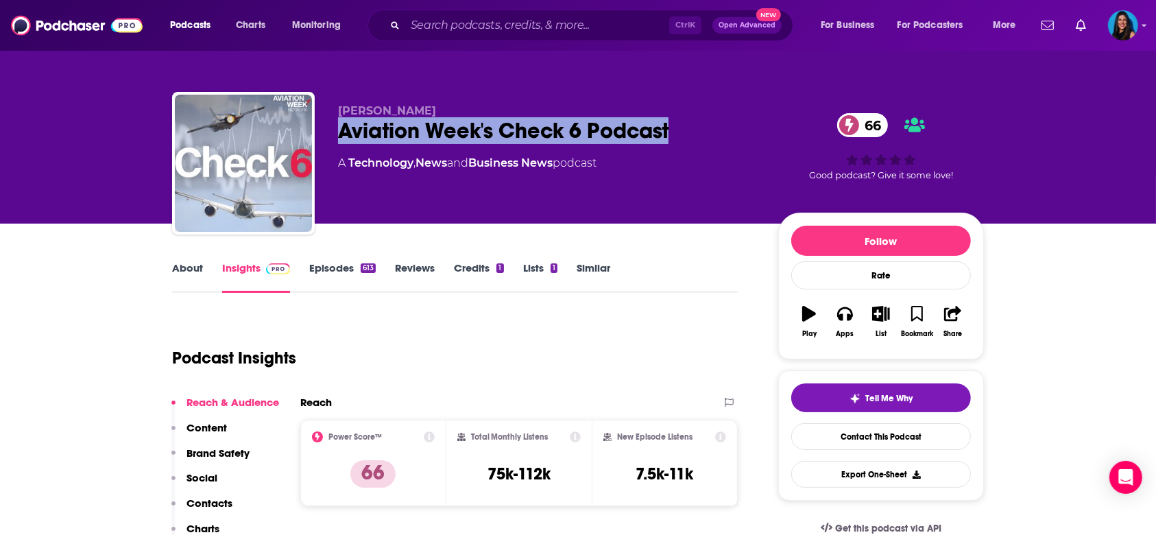
drag, startPoint x: 479, startPoint y: 139, endPoint x: 727, endPoint y: 123, distance: 249.4
click at [727, 123] on div "Guy Ferneyhough Aviation Week's Check 6 Podcast 66 A Technology , News and Busi…" at bounding box center [578, 166] width 812 height 148
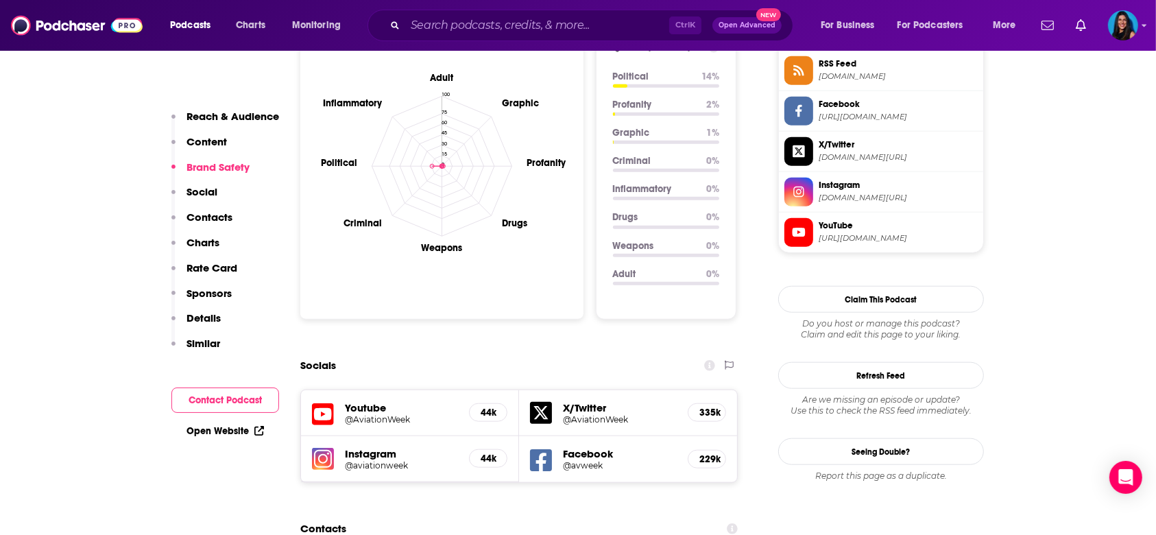
scroll to position [1645, 0]
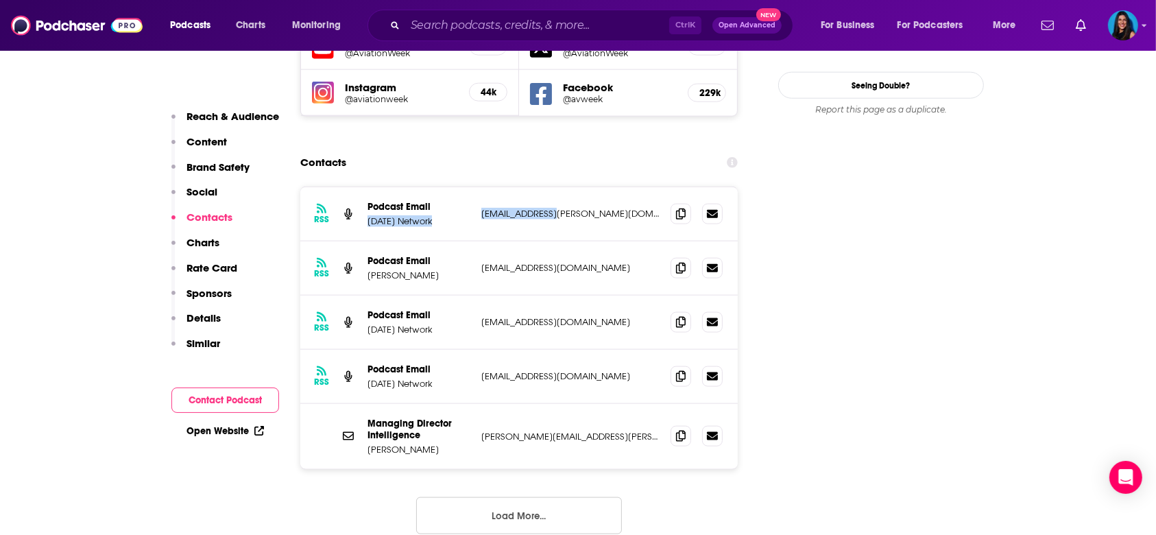
drag, startPoint x: 457, startPoint y: 151, endPoint x: 554, endPoint y: 158, distance: 97.0
click at [0, 0] on div "Podcast Email Aviation Week Network guy.ferneyhough@aviationweek.com guy.ferney…" at bounding box center [0, 0] width 0 height 0
click at [669, 187] on div "RSS Podcast Email Aviation Week Network guy.ferneyhough@aviationweek.com guy.fe…" at bounding box center [518, 214] width 437 height 54
click at [673, 203] on span at bounding box center [680, 213] width 21 height 21
